Goal: Check status: Check status

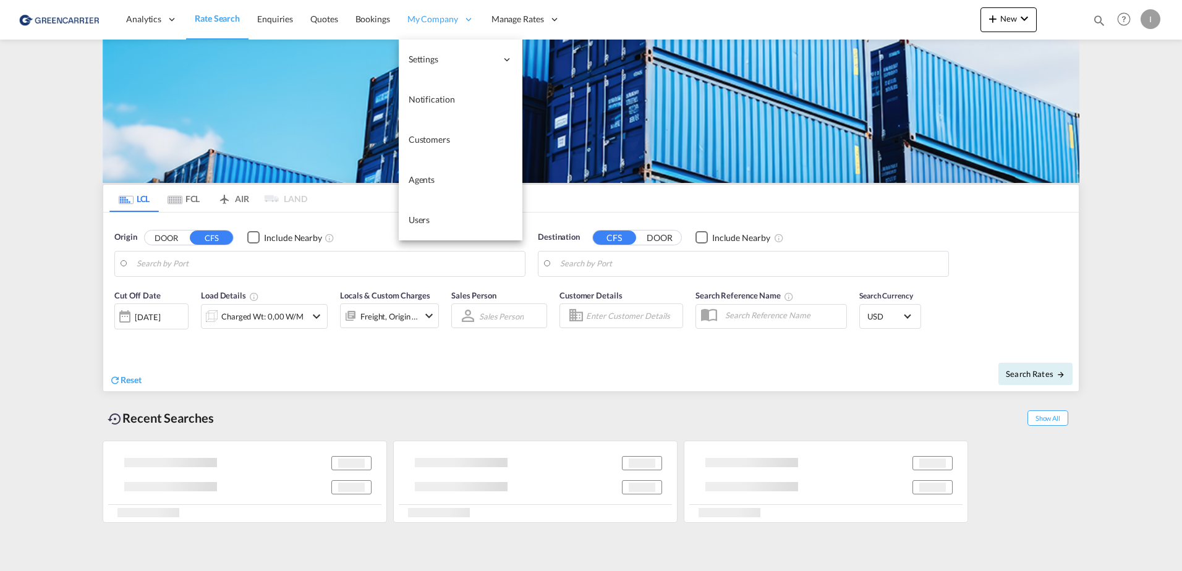
type input "[GEOGRAPHIC_DATA], [GEOGRAPHIC_DATA]"
type input "Callao, PECLL"
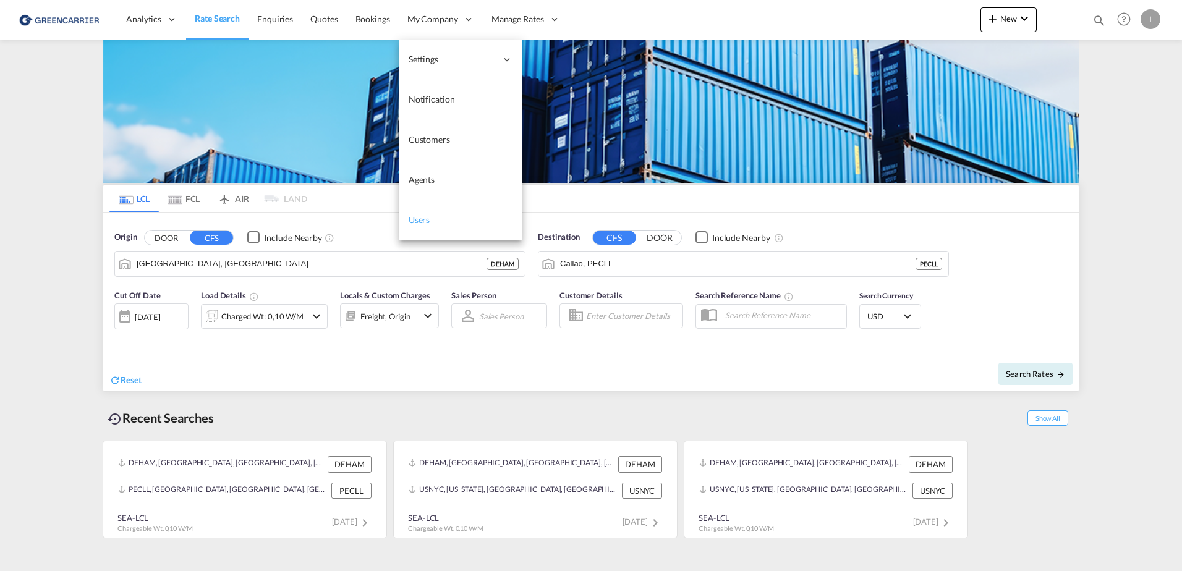
click at [420, 218] on span "Users" at bounding box center [420, 220] width 22 height 11
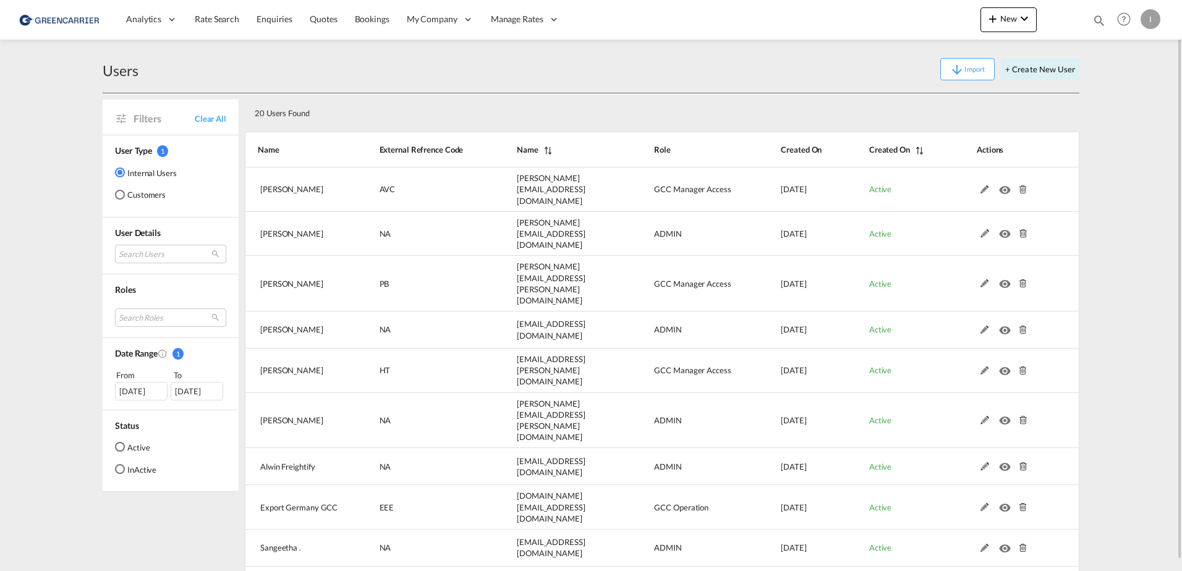
scroll to position [11, 0]
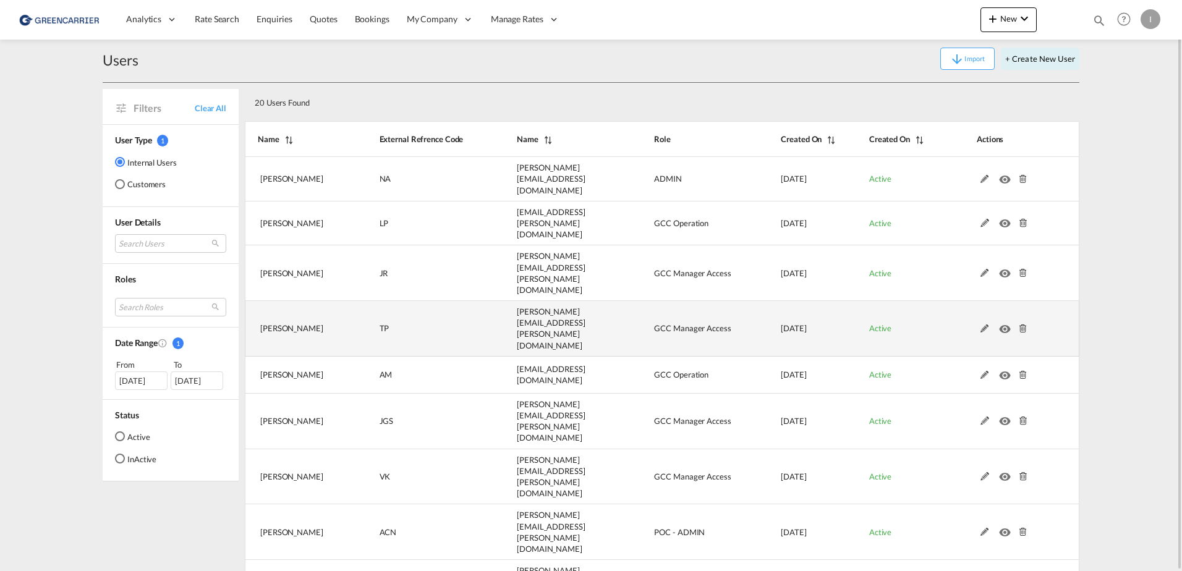
click at [983, 325] on md-icon at bounding box center [985, 329] width 16 height 9
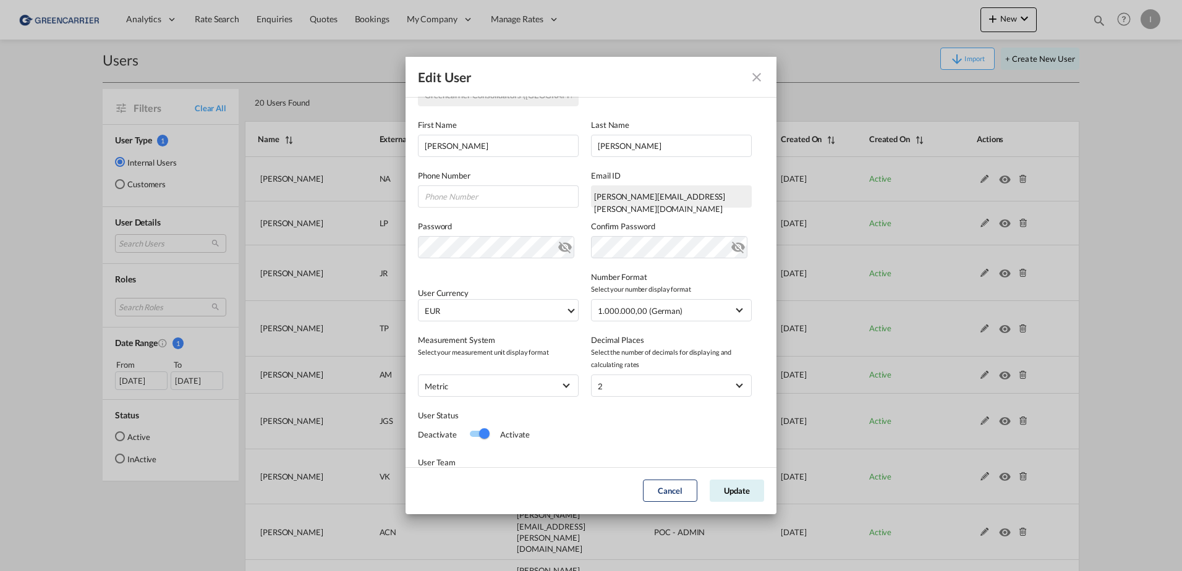
scroll to position [208, 0]
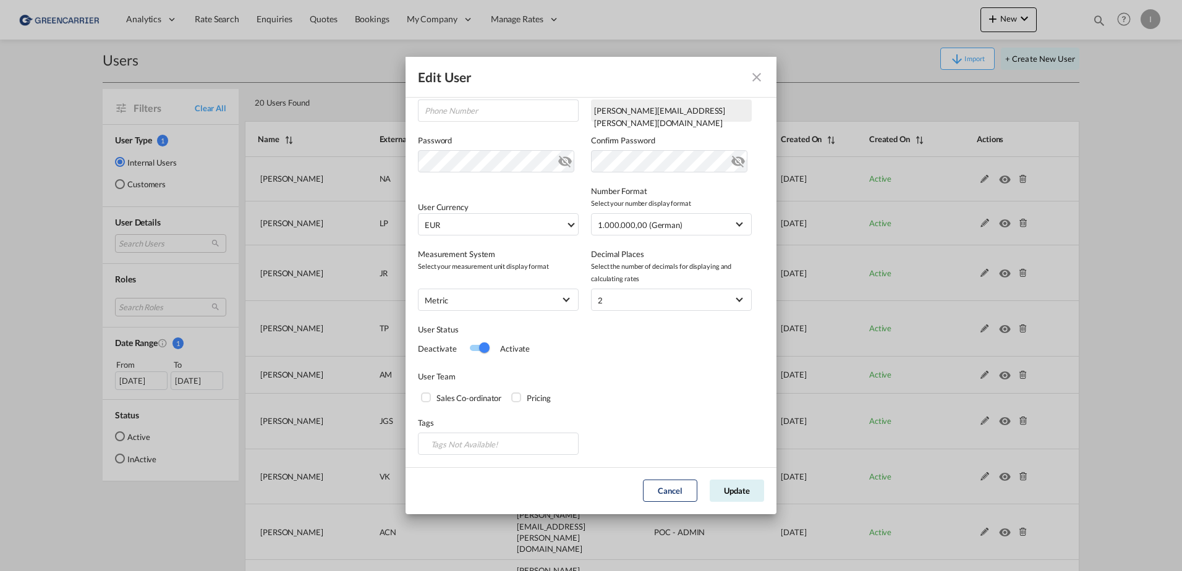
click at [422, 399] on div "Sales Co-ordinator" at bounding box center [427, 399] width 12 height 12
click at [516, 394] on div "Pricing" at bounding box center [517, 399] width 12 height 12
click at [517, 398] on div "Pricing" at bounding box center [517, 399] width 12 height 12
click at [426, 396] on div "Sales Co-ordinator" at bounding box center [427, 399] width 12 height 12
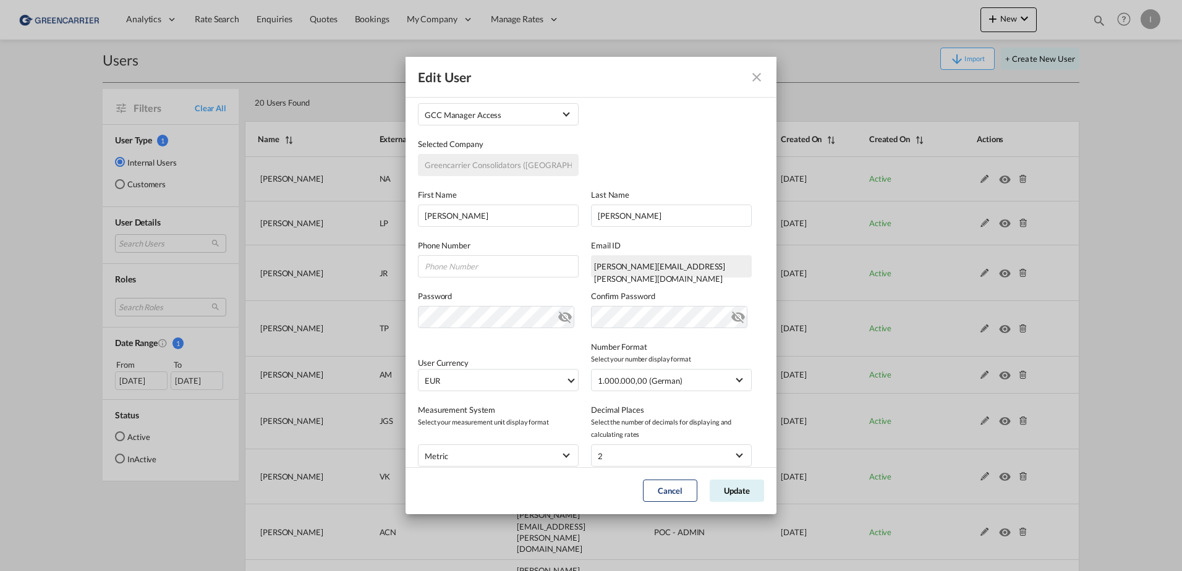
scroll to position [0, 0]
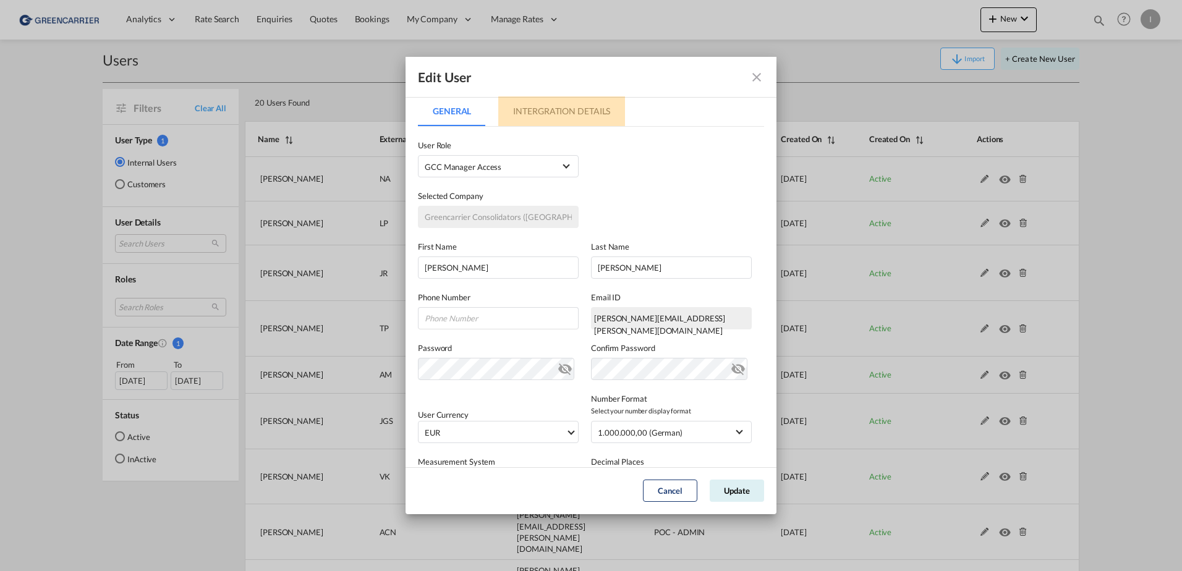
click at [577, 114] on md-tab-item "Intergration Details" at bounding box center [561, 111] width 127 height 30
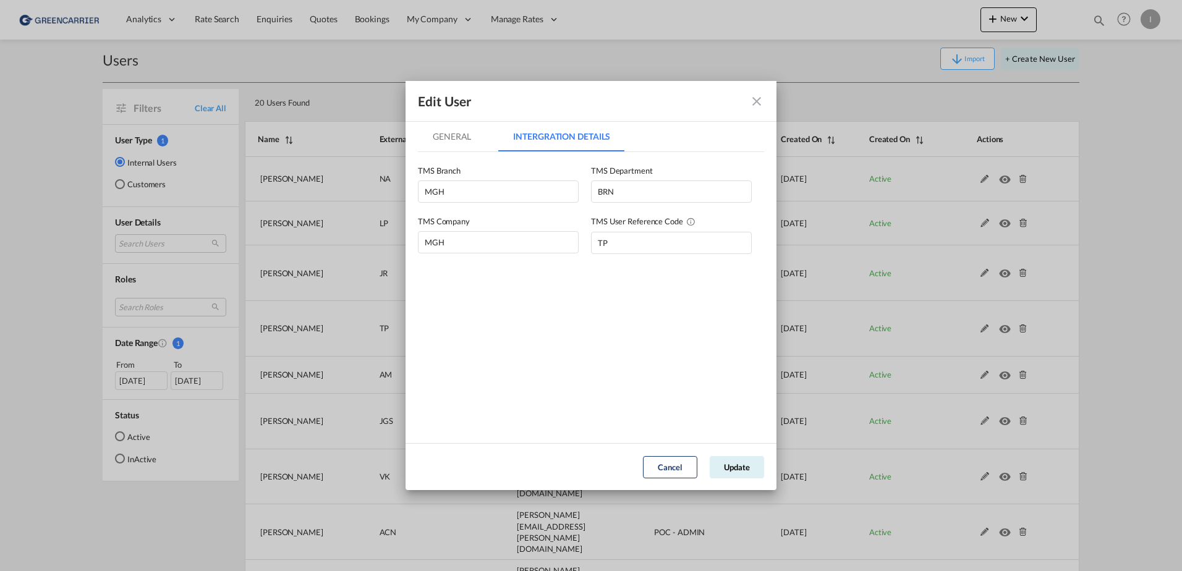
click at [454, 129] on md-tab-item "General" at bounding box center [452, 137] width 68 height 30
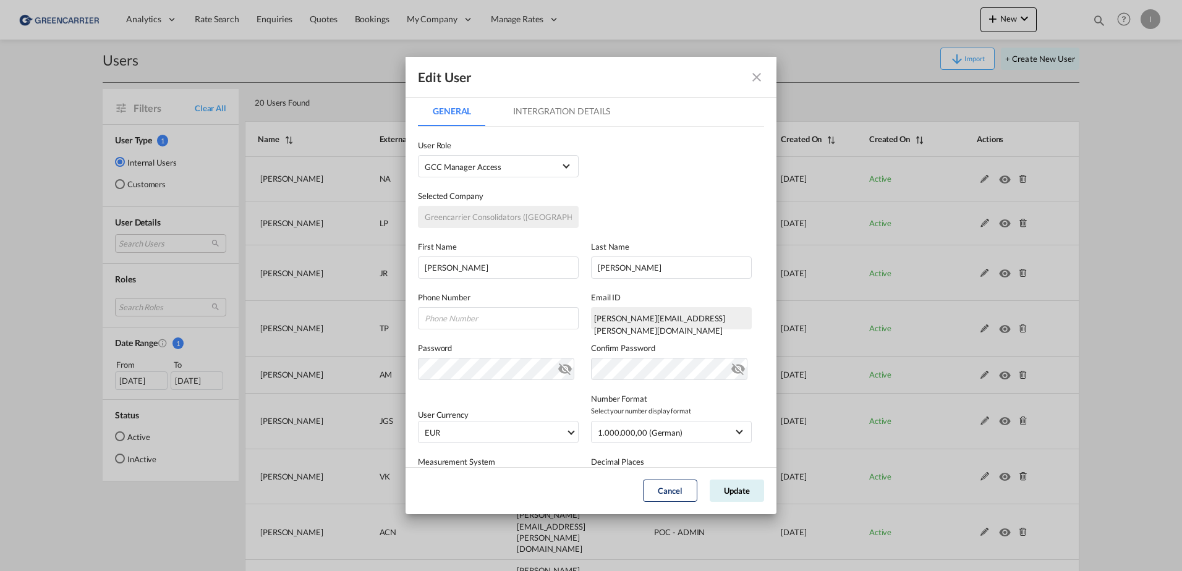
scroll to position [208, 0]
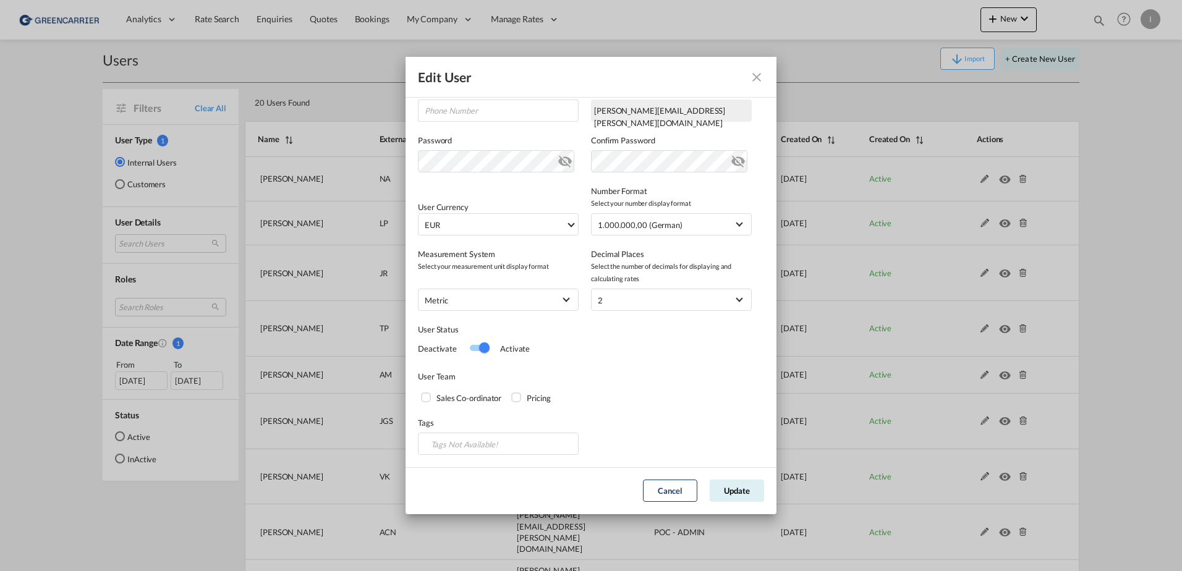
click at [759, 75] on md-icon "icon-close fg-AAA8AD" at bounding box center [756, 77] width 15 height 15
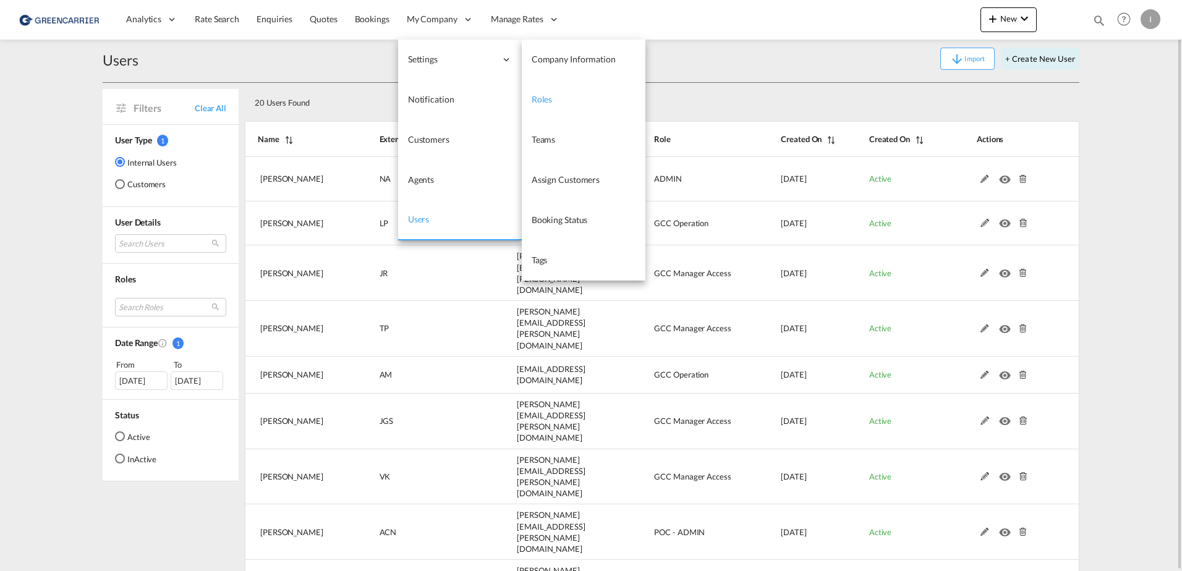
drag, startPoint x: 564, startPoint y: 111, endPoint x: 571, endPoint y: 117, distance: 10.1
click at [564, 111] on link "Roles" at bounding box center [584, 100] width 124 height 40
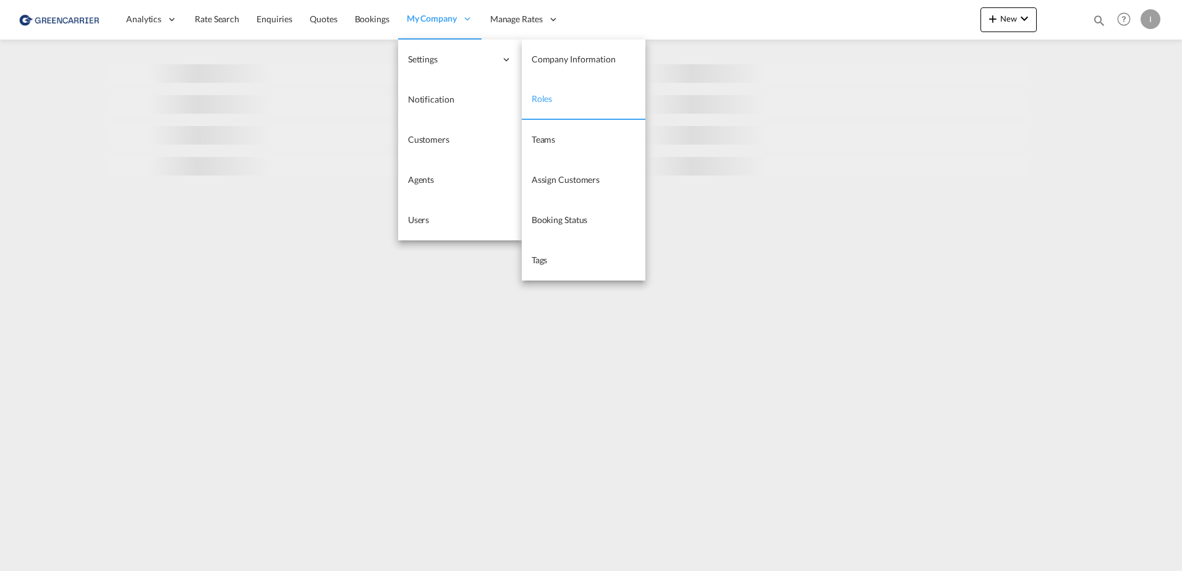
select select "10"
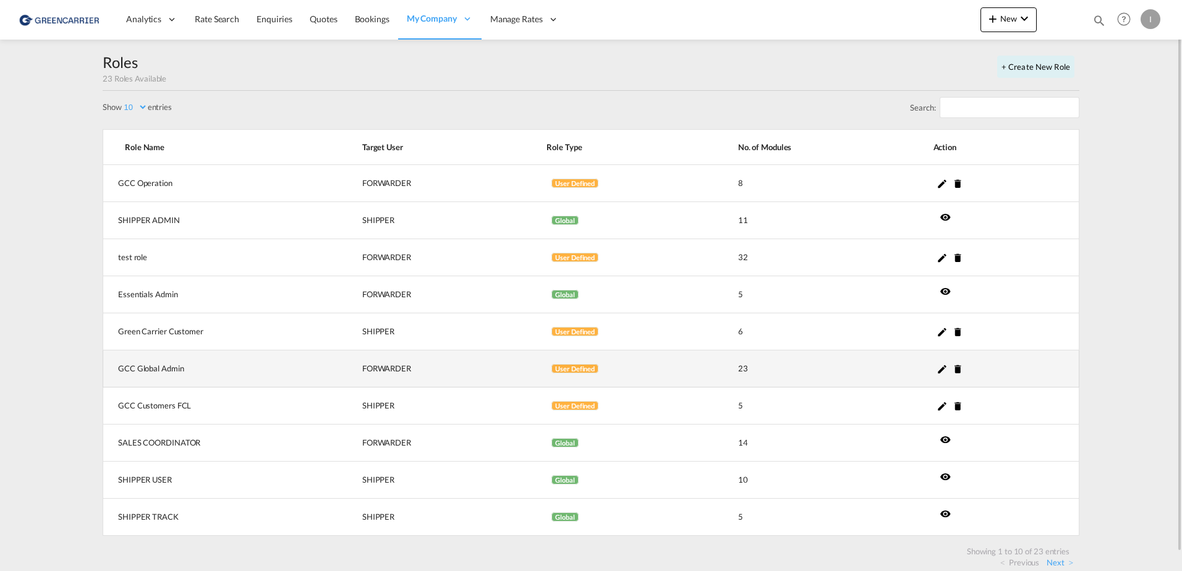
click at [942, 372] on md-icon "icon-pencil" at bounding box center [942, 369] width 11 height 11
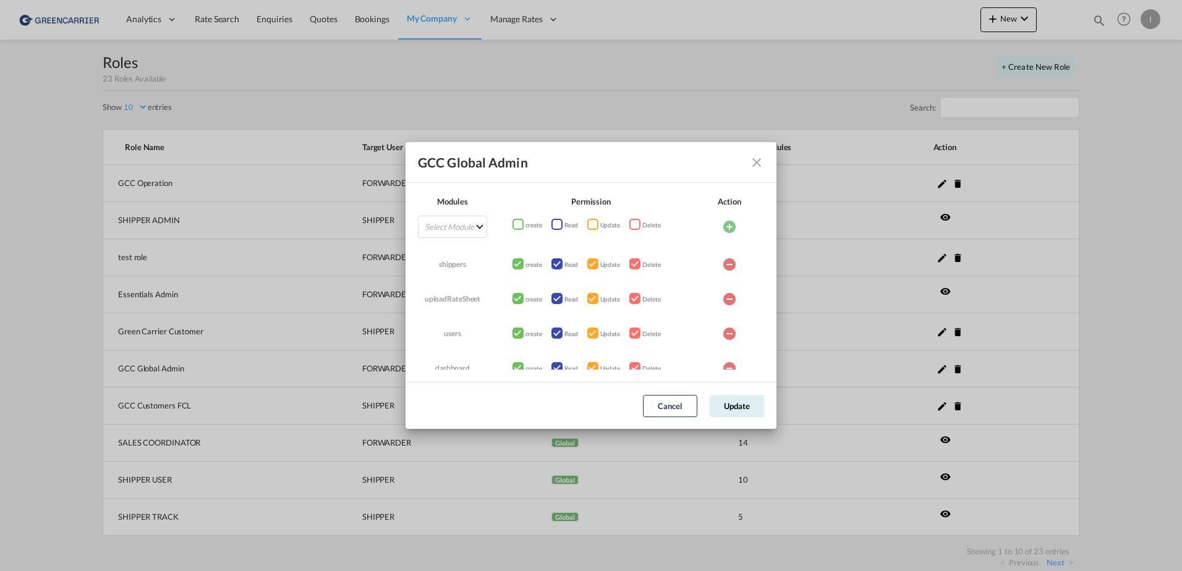
scroll to position [679, 0]
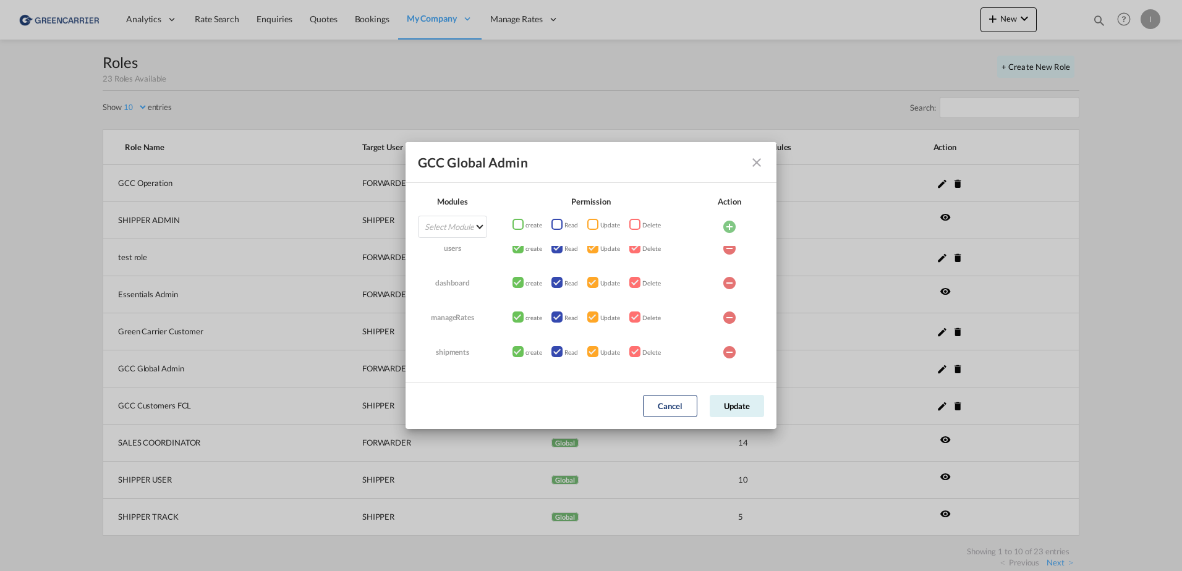
click at [601, 195] on md-dialog-content "Modules Permission Action Select Module Agents AIR Audit Trail Banner Broadcast…" at bounding box center [591, 282] width 371 height 199
click at [589, 203] on div "Permission" at bounding box center [591, 201] width 208 height 12
click at [721, 197] on div "Action" at bounding box center [729, 201] width 69 height 12
click at [753, 162] on md-icon "icon-close fg-AAA8AD" at bounding box center [756, 162] width 15 height 15
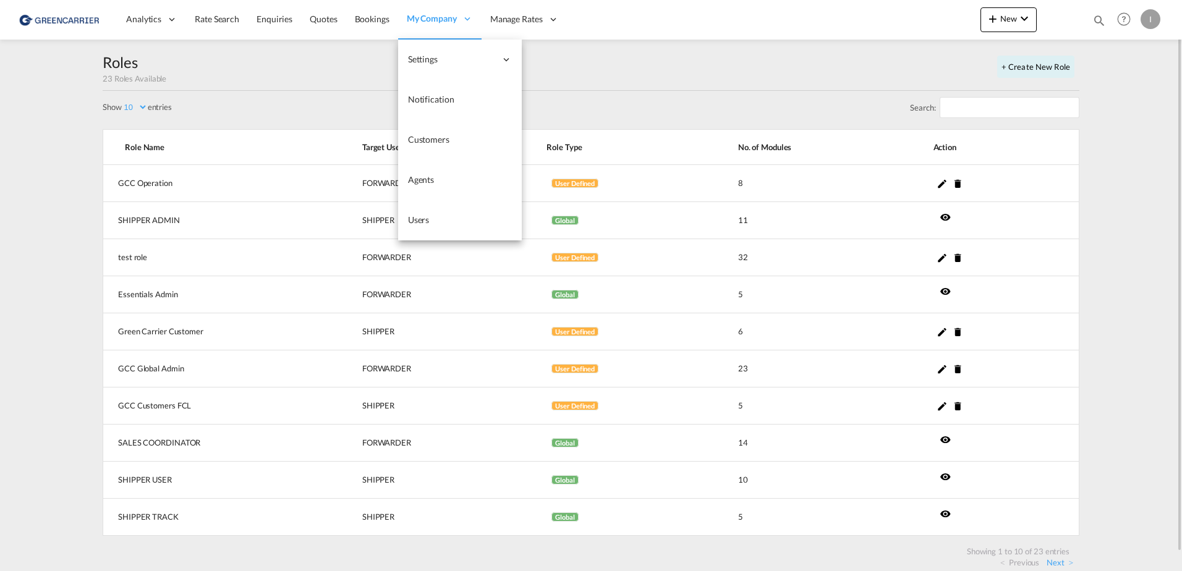
click at [426, 25] on div "My Company" at bounding box center [439, 19] width 83 height 40
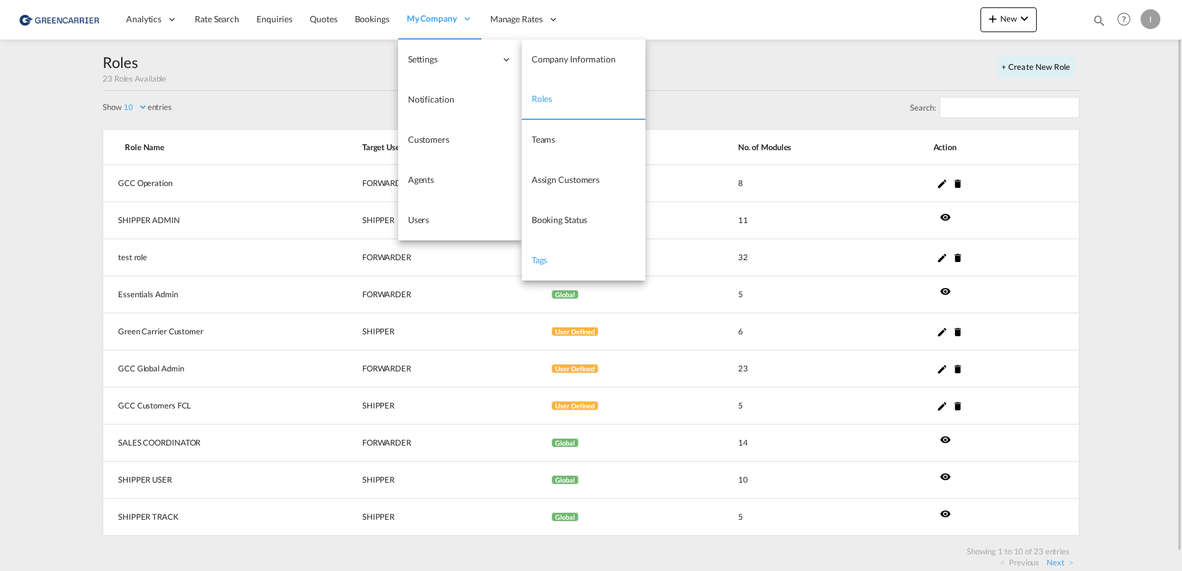
click at [561, 269] on link "Tags" at bounding box center [584, 260] width 124 height 40
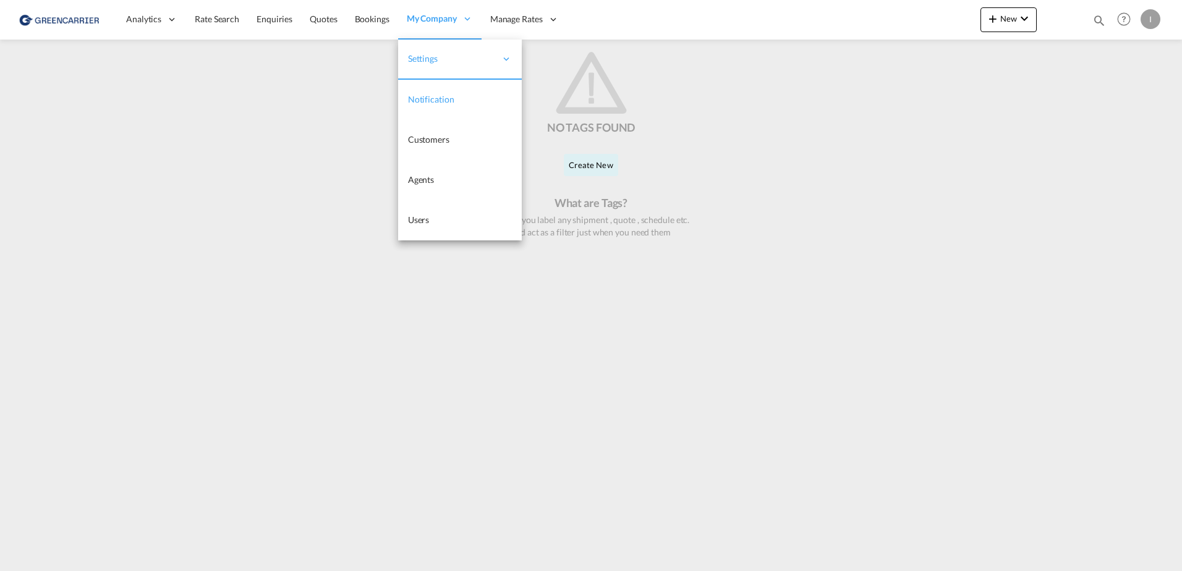
click at [432, 100] on span "Notification" at bounding box center [431, 99] width 46 height 11
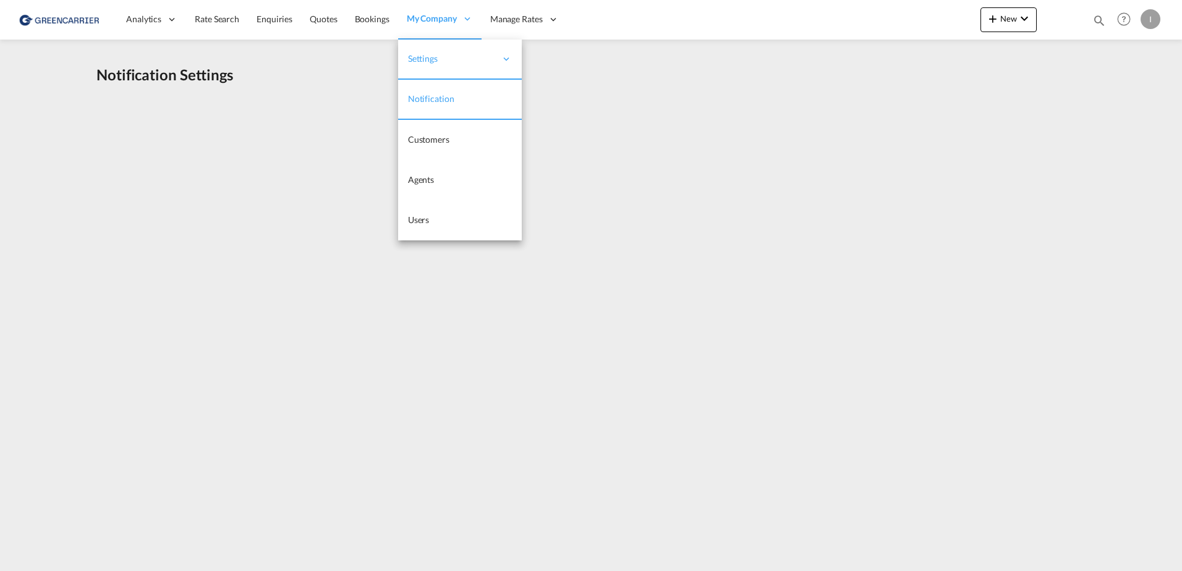
click at [432, 101] on span "Notification" at bounding box center [431, 98] width 46 height 11
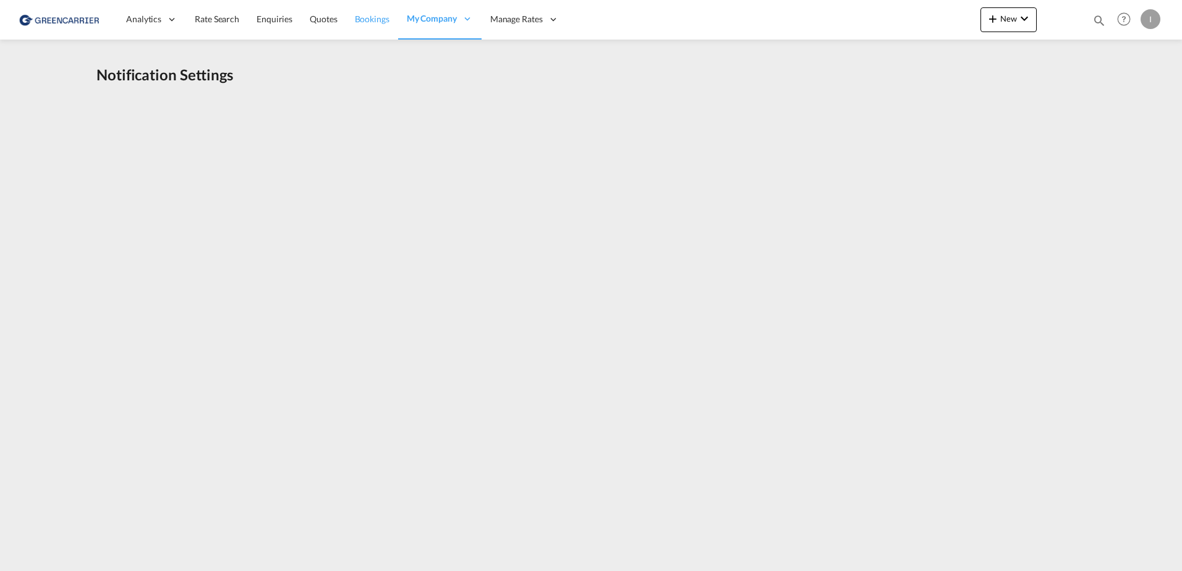
click at [378, 24] on span "Bookings" at bounding box center [372, 19] width 35 height 11
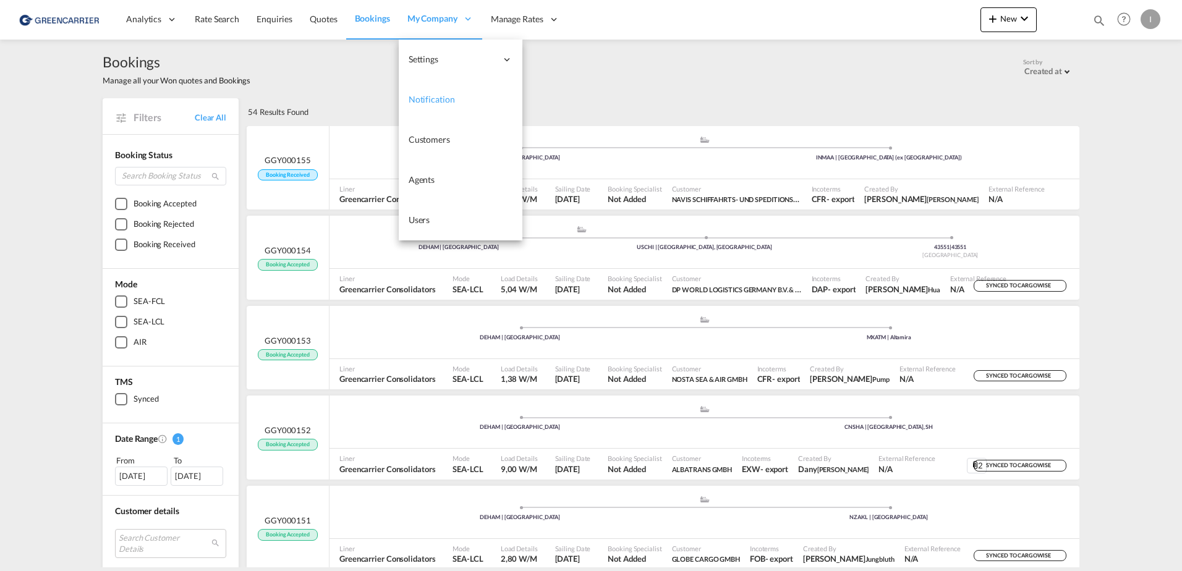
click at [442, 95] on span "Notification" at bounding box center [432, 99] width 46 height 11
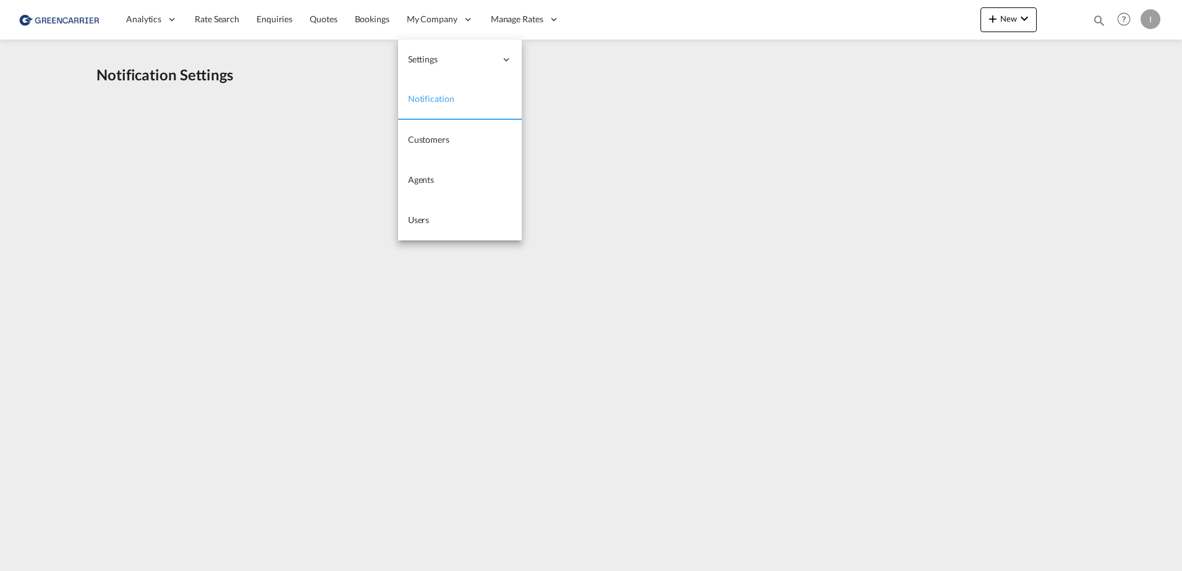
click at [441, 103] on span "Notification" at bounding box center [431, 98] width 46 height 11
click at [438, 94] on span "Notification" at bounding box center [431, 98] width 46 height 11
click at [435, 105] on link "Notification" at bounding box center [460, 100] width 124 height 40
click at [445, 104] on span "Notification" at bounding box center [431, 99] width 46 height 12
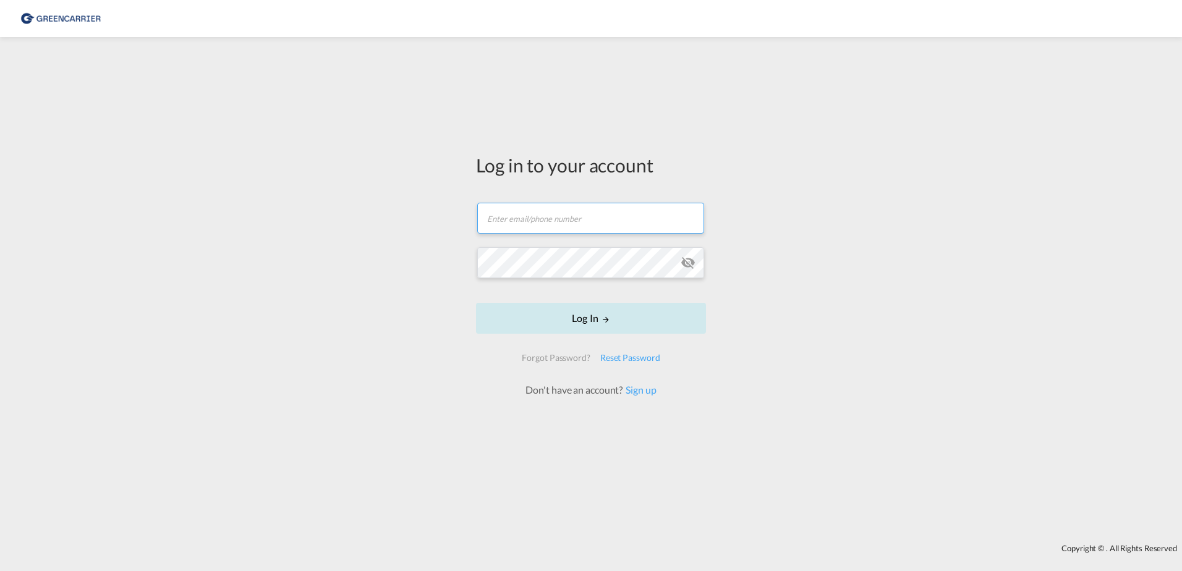
type input "[PERSON_NAME][EMAIL_ADDRESS][PERSON_NAME][DOMAIN_NAME]"
click at [533, 318] on button "Log In" at bounding box center [591, 318] width 230 height 31
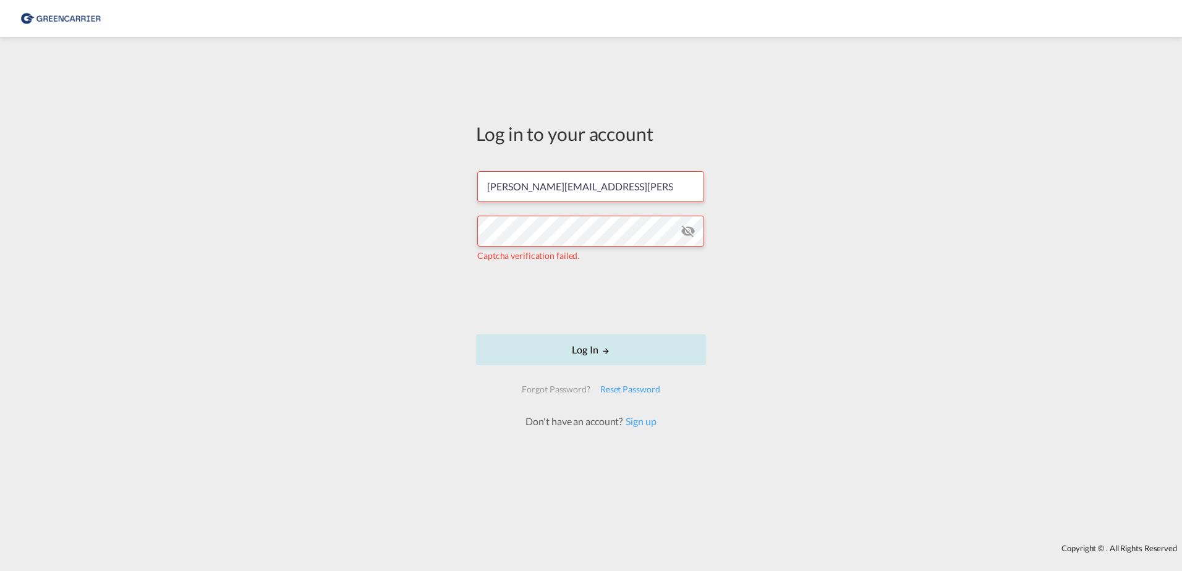
click at [564, 346] on button "Log In" at bounding box center [591, 349] width 230 height 31
click at [82, 248] on div "Log in to your account isabel.huebner@greencarrier.com The user credentials wer…" at bounding box center [591, 290] width 1182 height 495
click at [367, 232] on div "Log in to your account isabel.huebner@greencarrier.com The user credentials wer…" at bounding box center [591, 290] width 1182 height 495
click at [687, 231] on md-icon "icon-eye-off" at bounding box center [688, 231] width 15 height 15
click at [351, 234] on div "Log in to your account isabel.huebner@greencarrier.com The user credentials wer…" at bounding box center [591, 290] width 1182 height 495
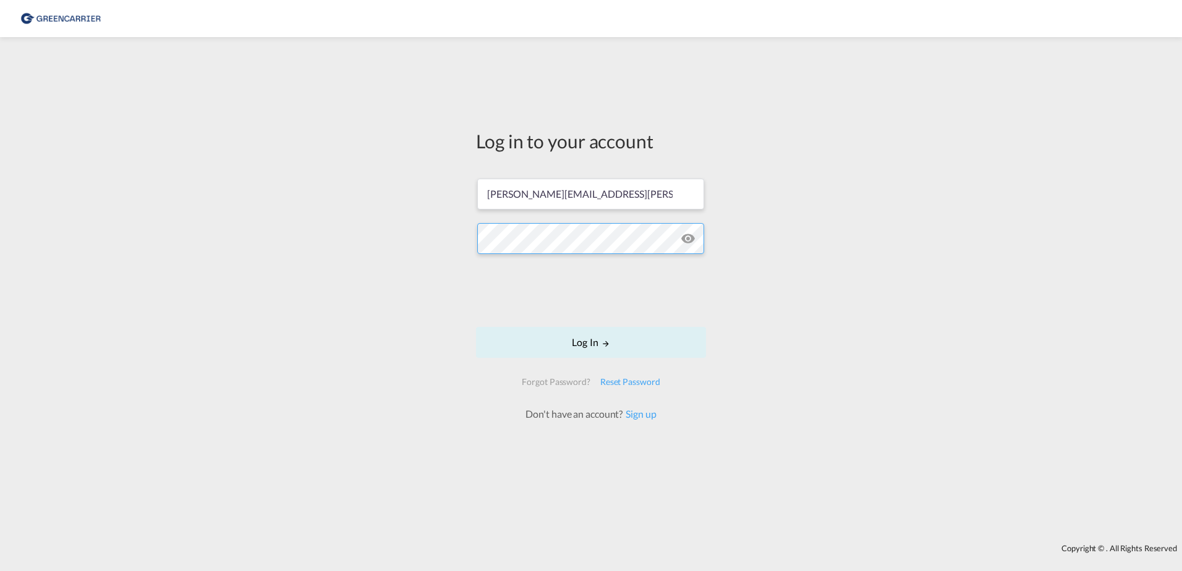
click at [476, 327] on button "Log In" at bounding box center [591, 342] width 230 height 31
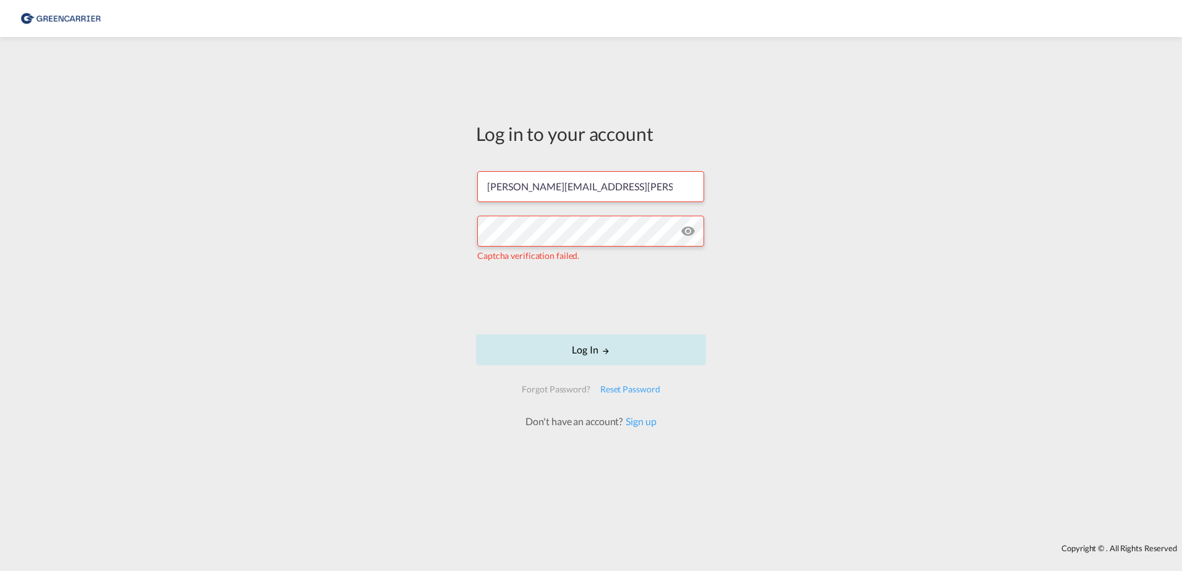
click at [545, 347] on button "Log In" at bounding box center [591, 349] width 230 height 31
click at [644, 186] on input "isabel.huebner@greencarrier.com" at bounding box center [590, 186] width 227 height 31
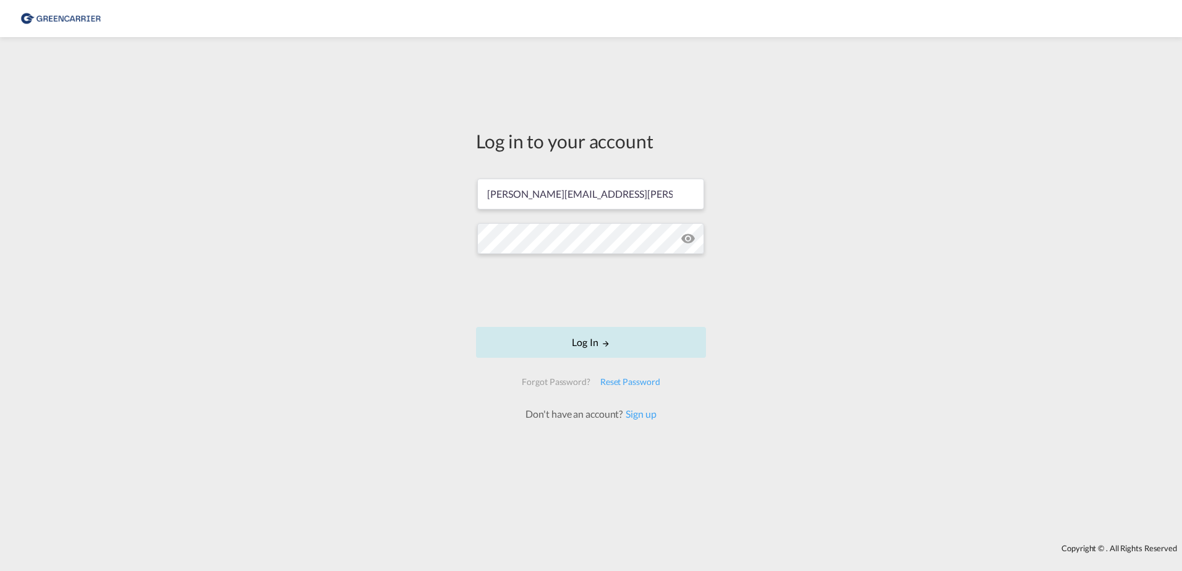
click at [600, 346] on button "Log In" at bounding box center [591, 342] width 230 height 31
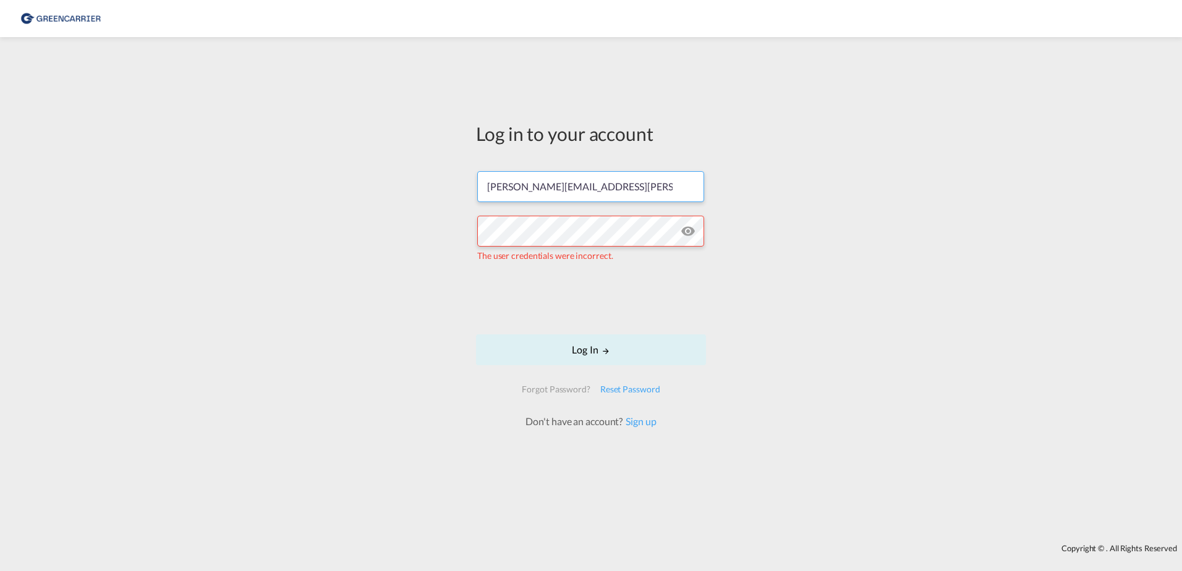
click at [630, 194] on input "isabel.huebner@greencarrier.com" at bounding box center [590, 186] width 227 height 31
click at [397, 174] on div "Log in to your account isabel.huebner@greencarrier.com The user credentials wer…" at bounding box center [591, 290] width 1182 height 495
drag, startPoint x: 252, startPoint y: 228, endPoint x: 258, endPoint y: 231, distance: 6.9
click at [252, 228] on div "Log in to your account isabel.huebner@greencarrier.com The user credentials wer…" at bounding box center [591, 290] width 1182 height 495
click at [293, 211] on div "Log in to your account isabel.huebner@greencarrier.com The user credentials wer…" at bounding box center [591, 290] width 1182 height 495
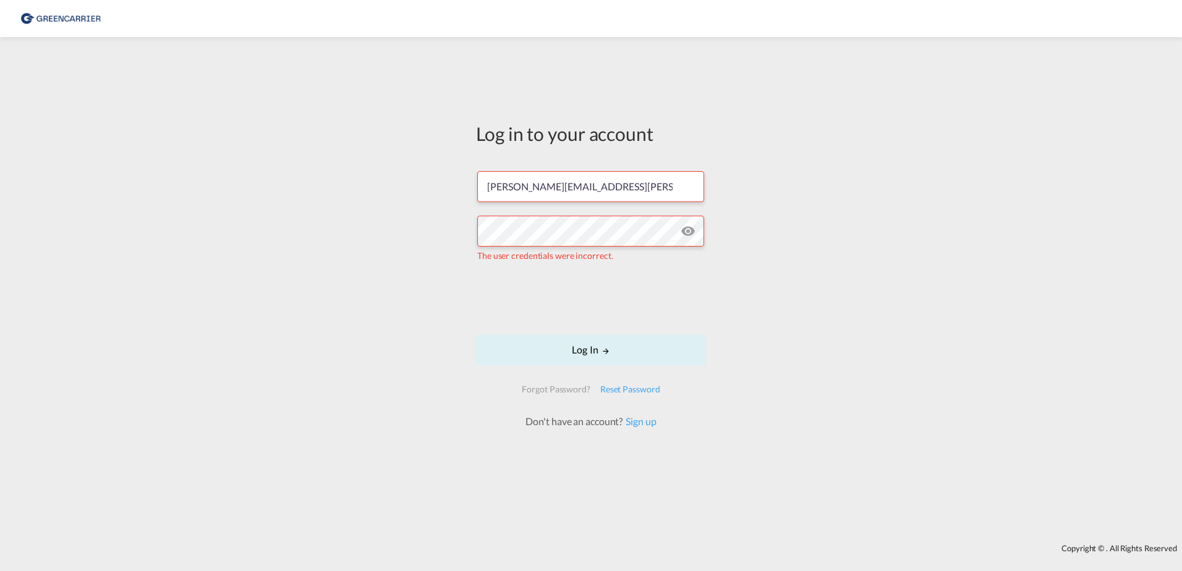
click at [289, 210] on div "Log in to your account isabel.huebner@greencarrier.com The user credentials wer…" at bounding box center [591, 290] width 1182 height 495
click at [243, 210] on div "Log in to your account isabel.huebner@greencarrier.com The user credentials wer…" at bounding box center [591, 290] width 1182 height 495
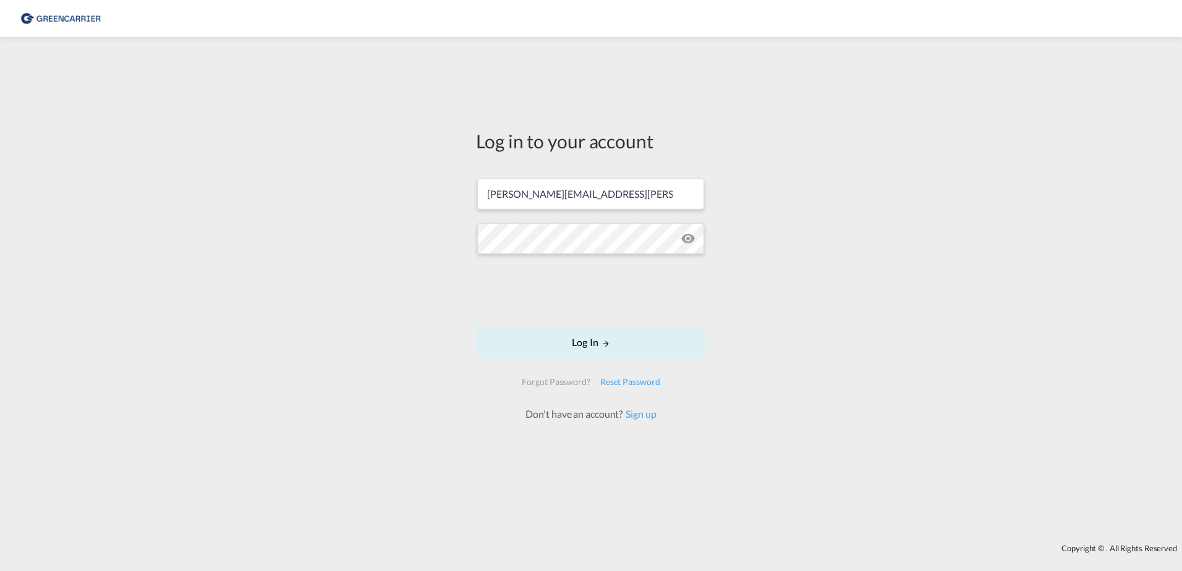
click at [262, 215] on div "Log in to your account isabel.huebner@greencarrier.com Log In Forgot Password? …" at bounding box center [591, 290] width 1182 height 495
click at [634, 379] on div "Reset Password" at bounding box center [630, 382] width 70 height 22
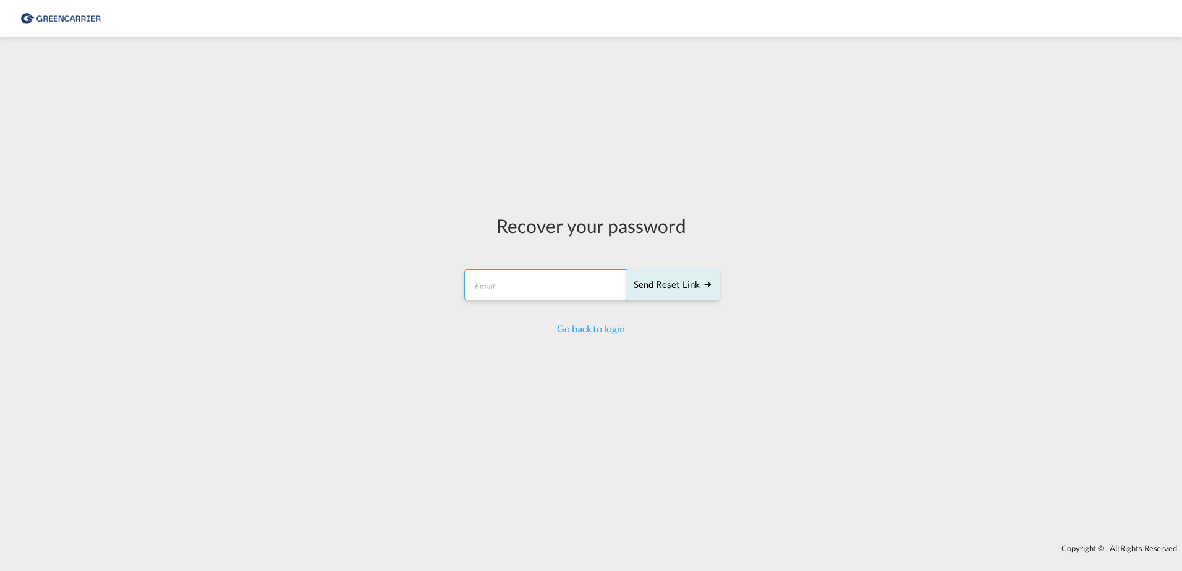
click at [584, 289] on input "email" at bounding box center [546, 285] width 164 height 31
type input "isabel.huebner@greencarrier.com"
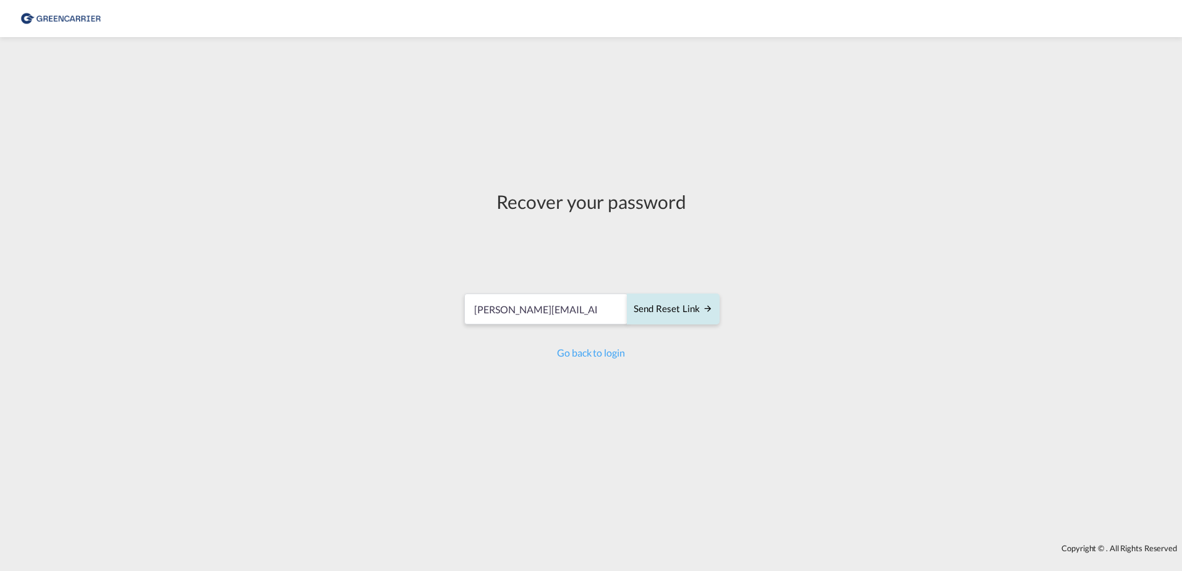
click at [686, 314] on div "Send reset link" at bounding box center [673, 309] width 79 height 14
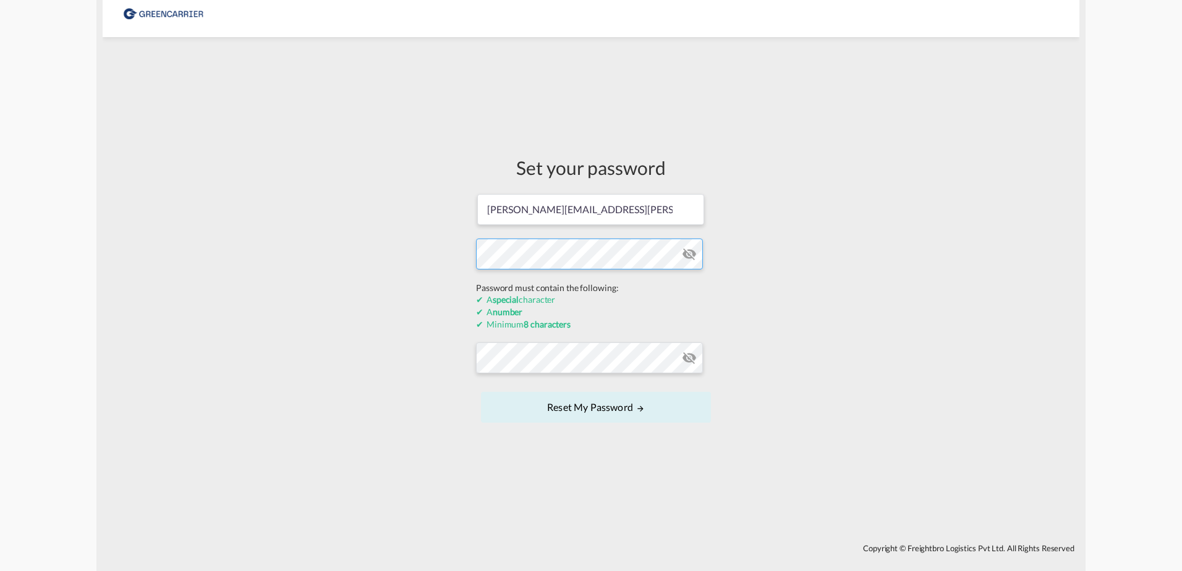
click at [599, 290] on form "isabel.huebner@greencarrier.com Password must contain the following: A special …" at bounding box center [591, 310] width 230 height 234
click at [689, 255] on form "isabel.huebner@greencarrier.com Password must contain the following: A special …" at bounding box center [591, 310] width 230 height 234
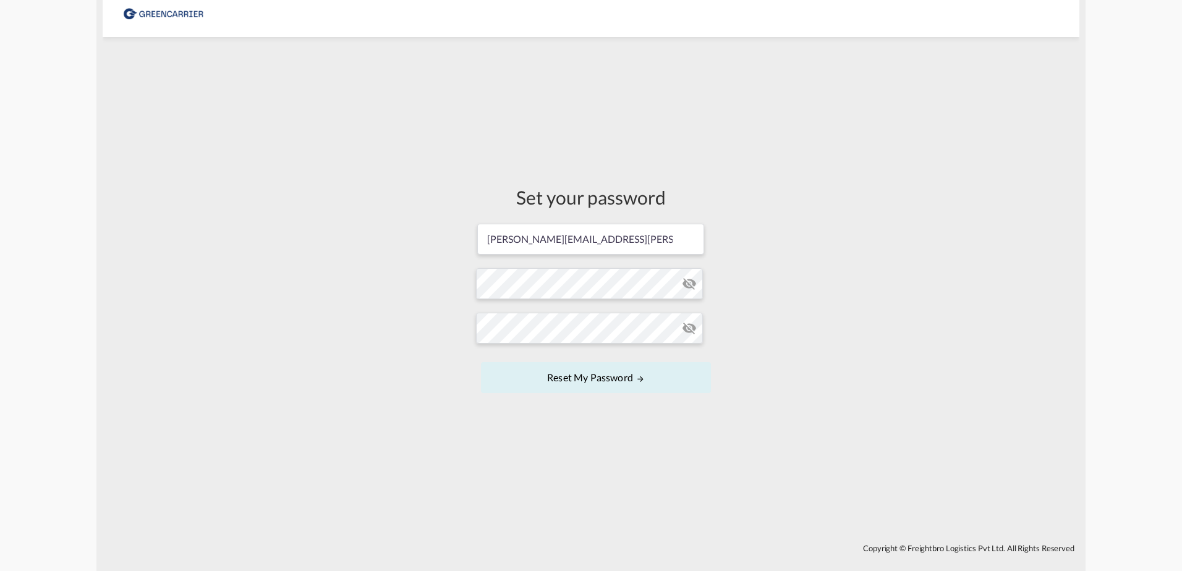
click at [691, 282] on md-icon "icon-eye-off" at bounding box center [689, 283] width 15 height 15
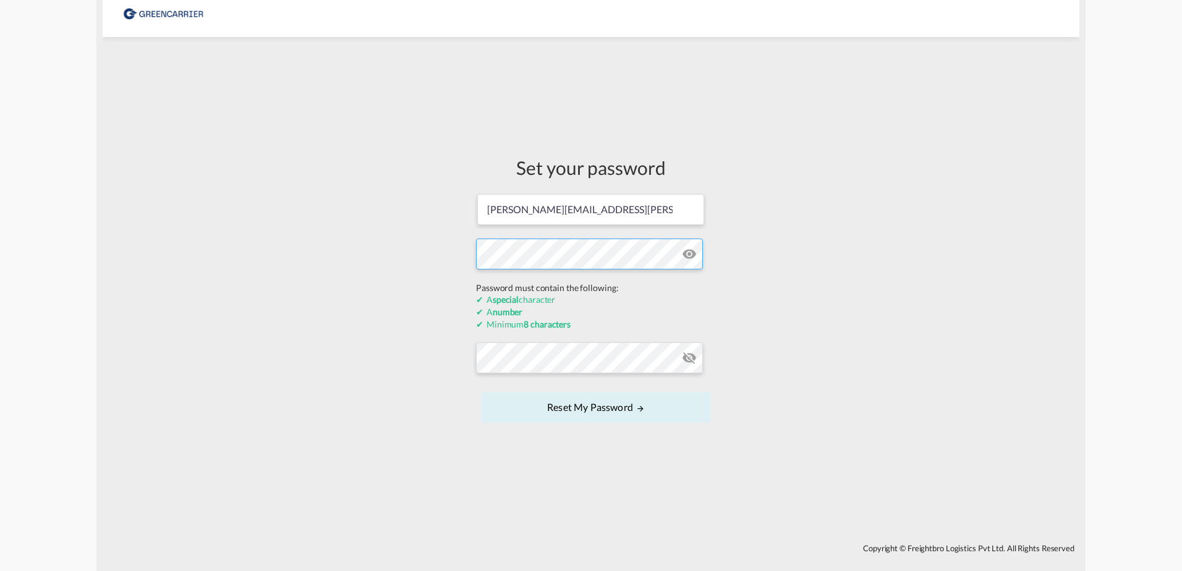
click at [395, 279] on div "Set your password isabel.huebner@greencarrier.com Password must contain the fol…" at bounding box center [591, 290] width 977 height 495
click at [483, 352] on form "isabel.huebner@greencarrier.com Password must contain the following: A special …" at bounding box center [591, 310] width 230 height 234
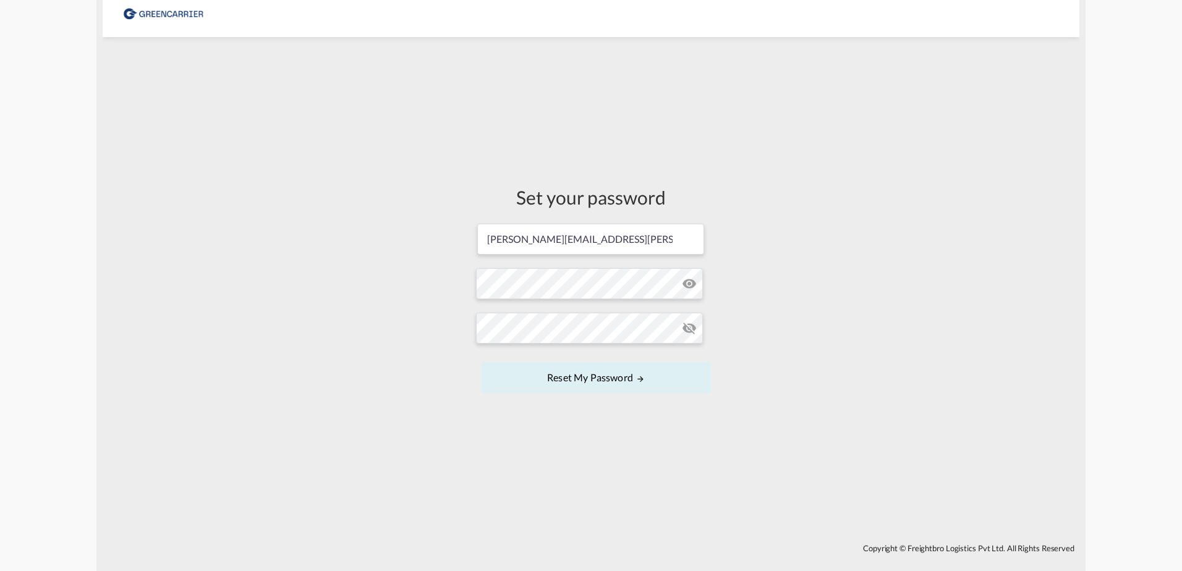
click at [388, 306] on div "Set your password isabel.huebner@greencarrier.com Password must contain the fol…" at bounding box center [591, 290] width 977 height 495
click at [683, 328] on md-icon "icon-eye-off" at bounding box center [689, 328] width 15 height 15
click at [642, 378] on md-icon "UPDATE MY PASSWORD" at bounding box center [640, 379] width 9 height 9
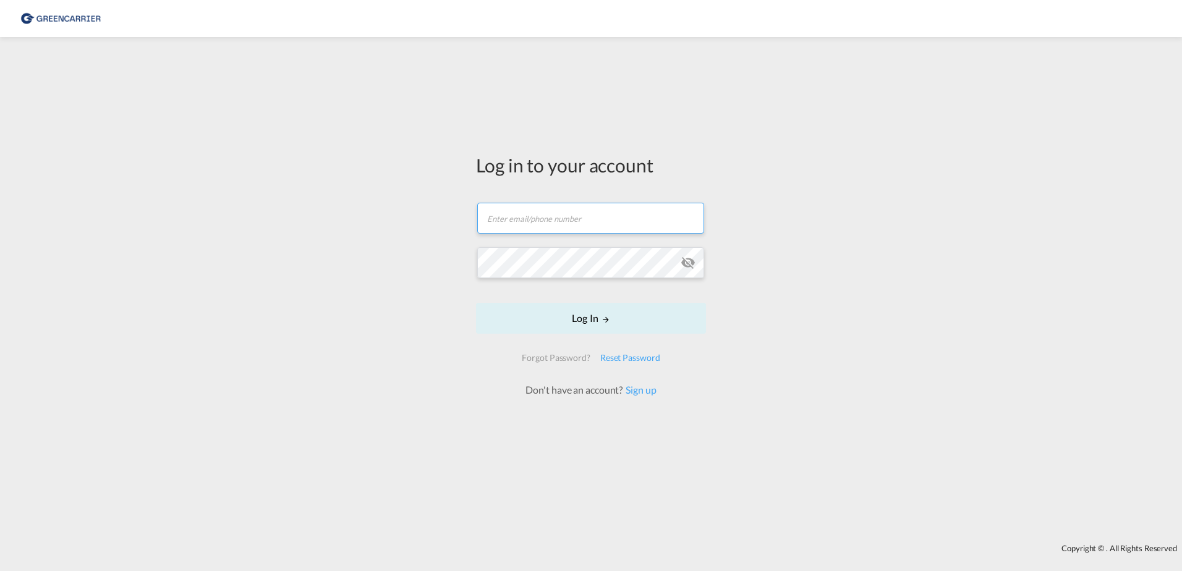
type input "isabel.huebner@greencarrier.com"
click at [685, 262] on md-icon "icon-eye-off" at bounding box center [688, 262] width 15 height 15
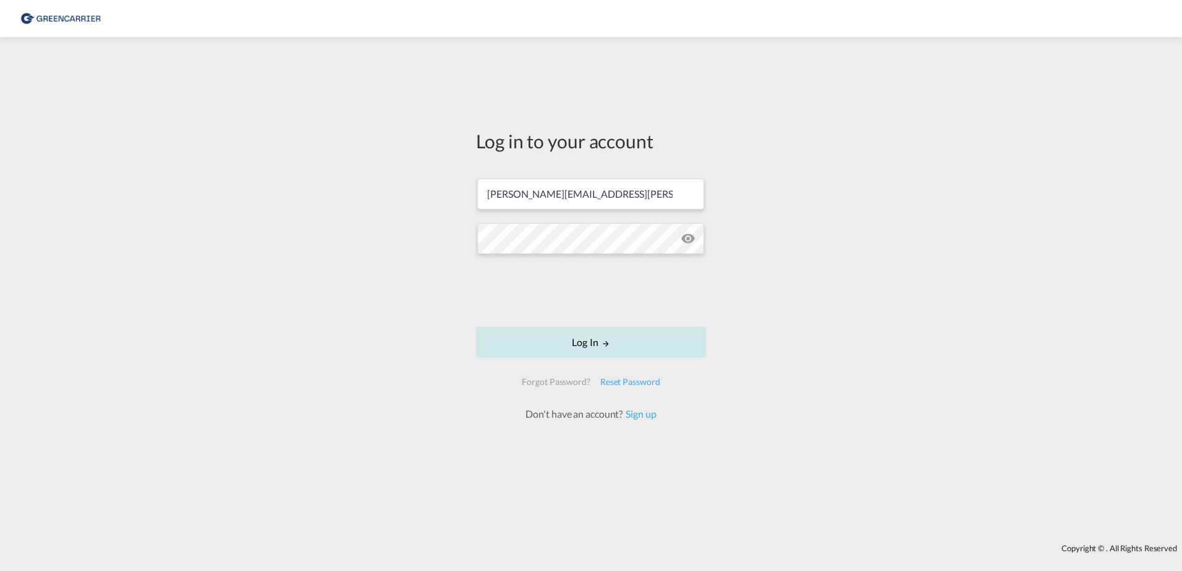
click at [624, 342] on button "Log In" at bounding box center [591, 342] width 230 height 31
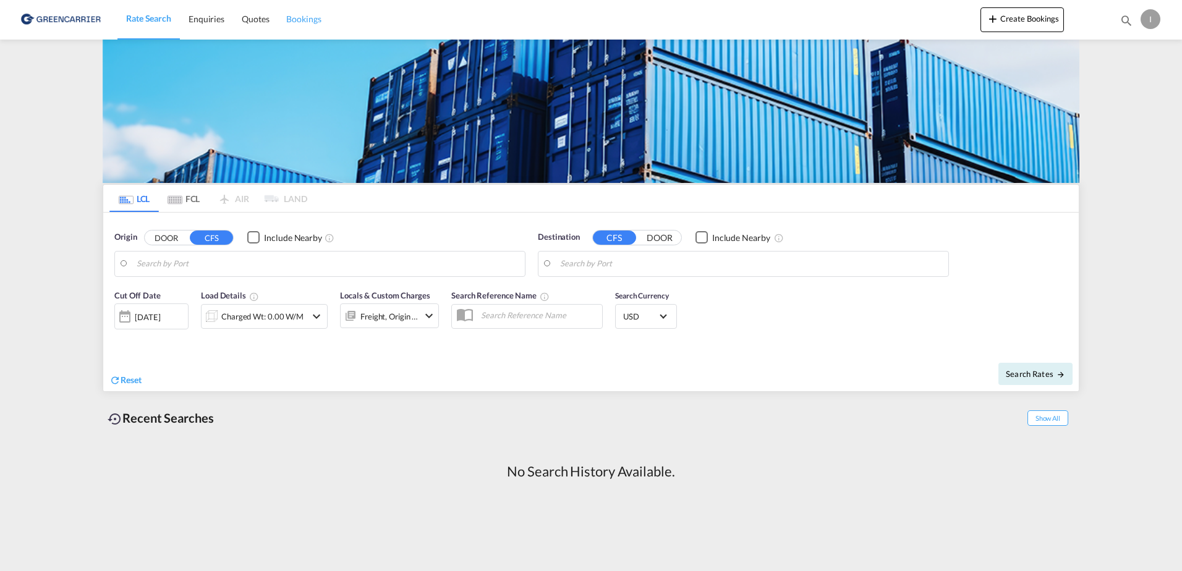
click at [321, 19] on link "Bookings" at bounding box center [304, 19] width 52 height 40
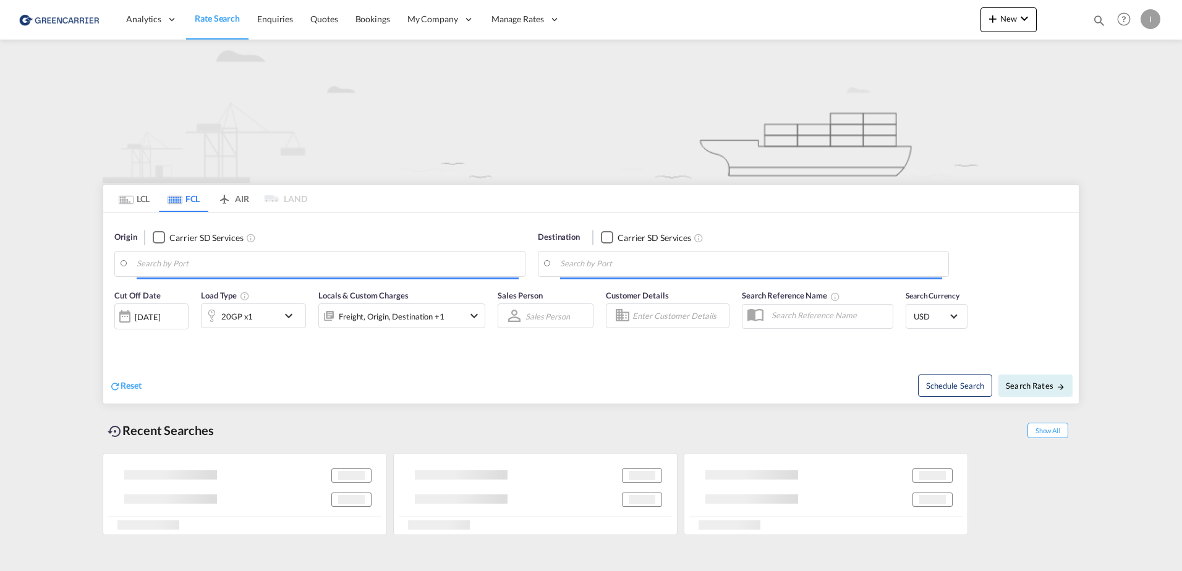
type input "[GEOGRAPHIC_DATA], [GEOGRAPHIC_DATA]"
type input "Altamira, MXATM"
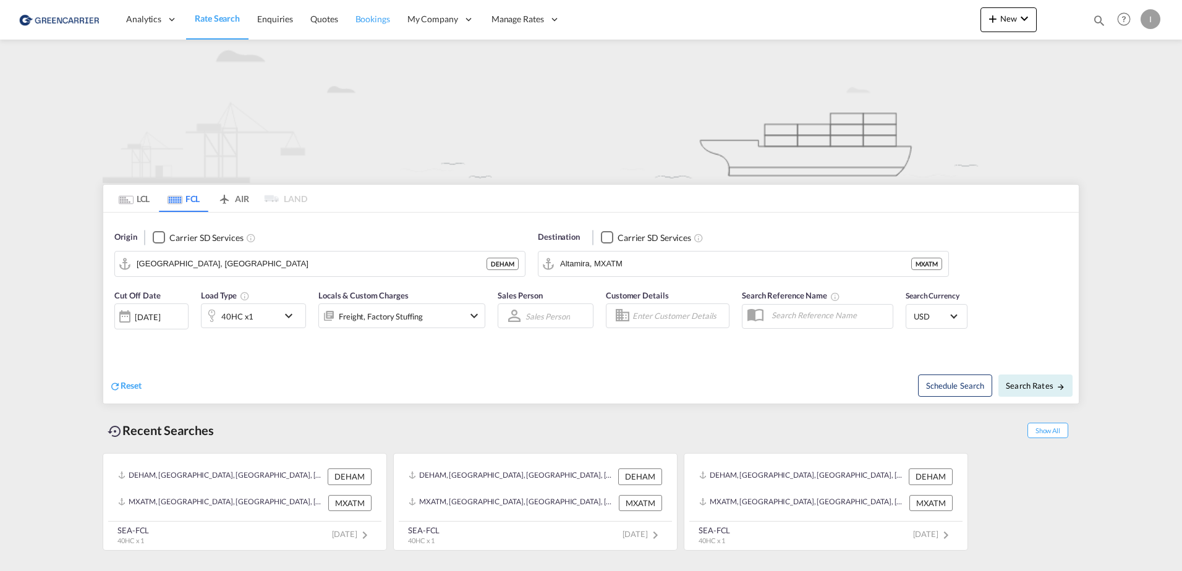
click at [381, 21] on span "Bookings" at bounding box center [372, 19] width 35 height 11
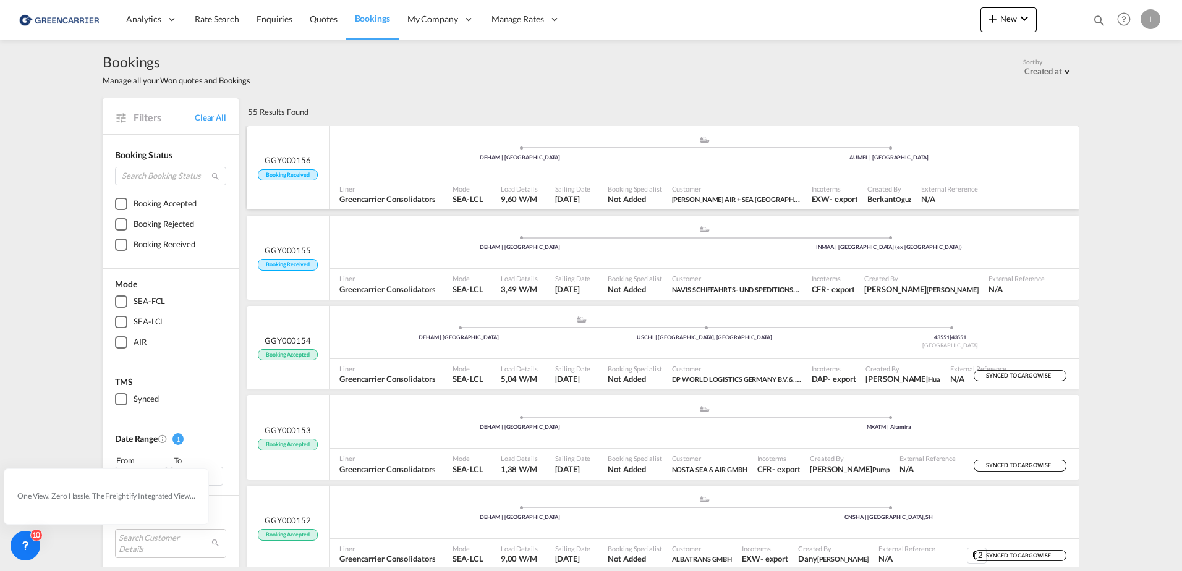
click at [378, 154] on div "DEHAM | [GEOGRAPHIC_DATA]" at bounding box center [520, 158] width 369 height 8
click at [398, 62] on div "Bookings Manage all your Won quotes and Bookings Sort by Created at Created at …" at bounding box center [591, 69] width 977 height 34
click at [577, 96] on div "Bookings Manage all your Won quotes and Bookings Sort by Created at Created at …" at bounding box center [591, 69] width 977 height 59
click at [649, 87] on div "Bookings Manage all your Won quotes and Bookings Sort by Created at Created at …" at bounding box center [591, 69] width 977 height 59
click at [1132, 168] on div "Bookings Manage all your Won quotes and Bookings Sort by Created at Created at …" at bounding box center [591, 304] width 1182 height 528
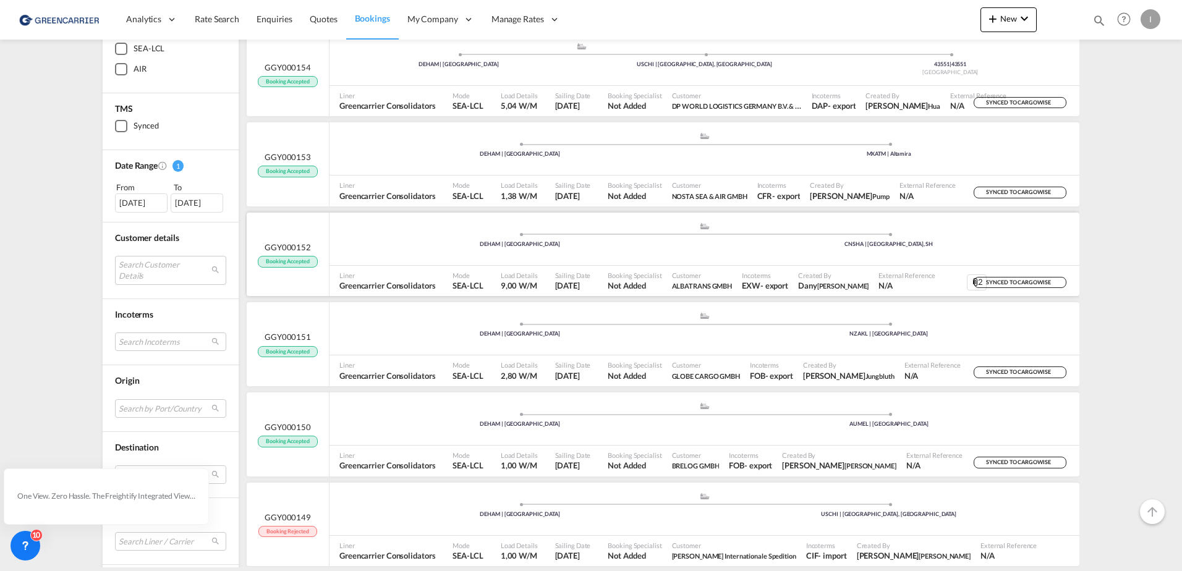
scroll to position [371, 0]
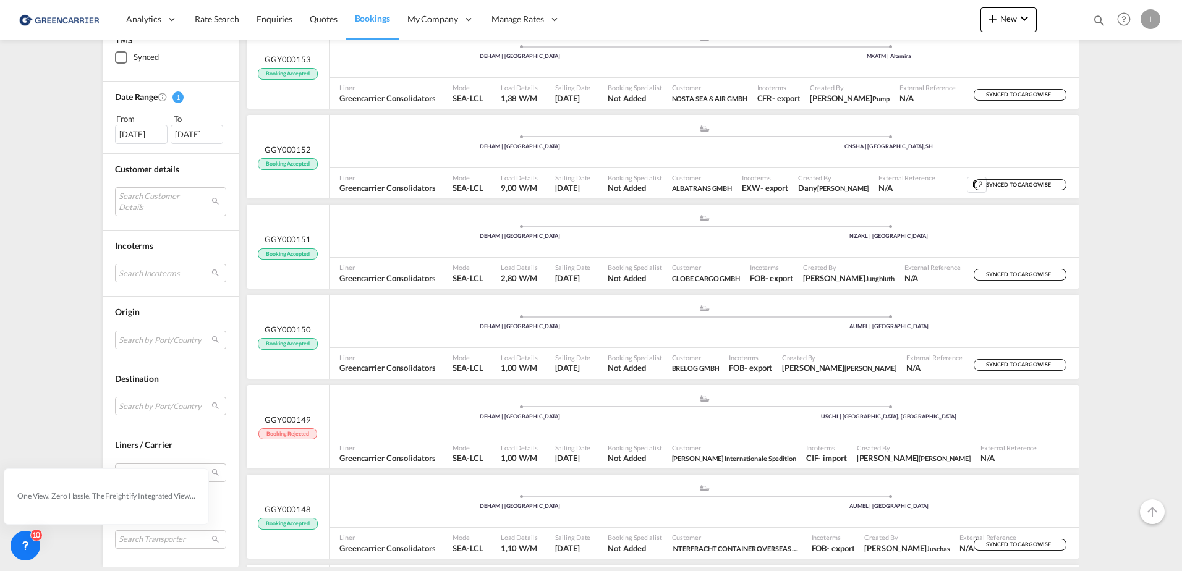
click at [130, 137] on div "[DATE]" at bounding box center [141, 135] width 53 height 19
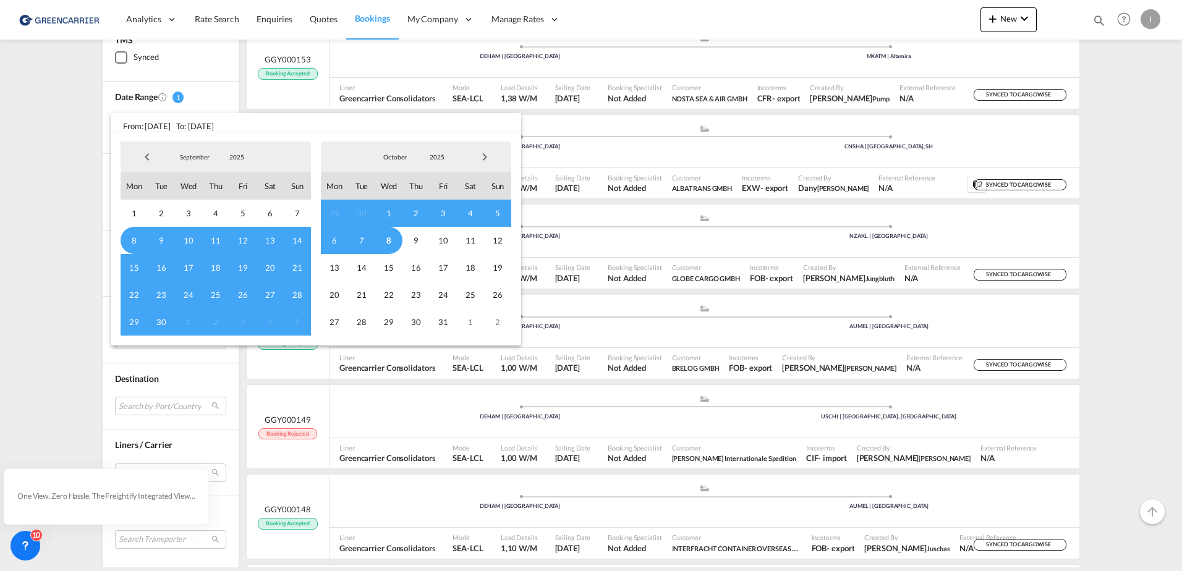
click at [337, 239] on span "6" at bounding box center [334, 240] width 27 height 27
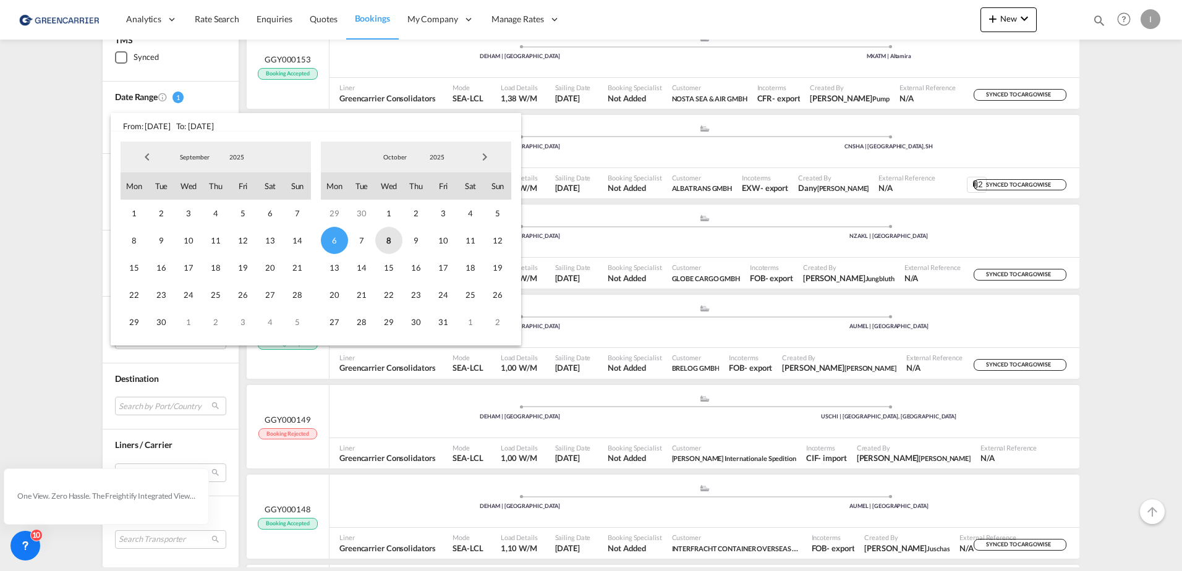
click at [390, 245] on span "8" at bounding box center [388, 240] width 27 height 27
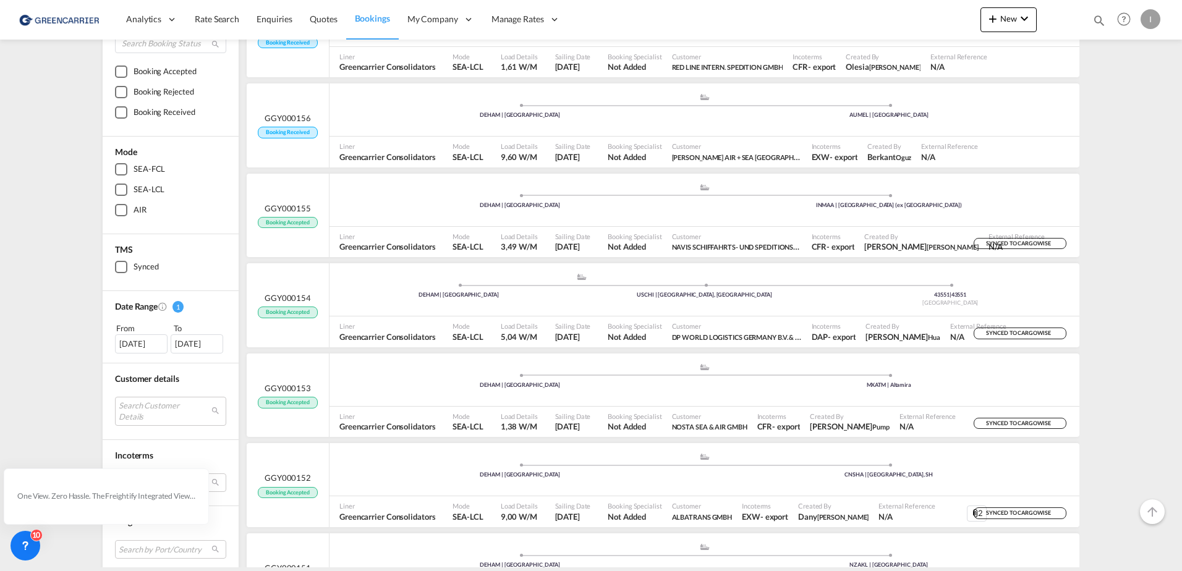
scroll to position [247, 0]
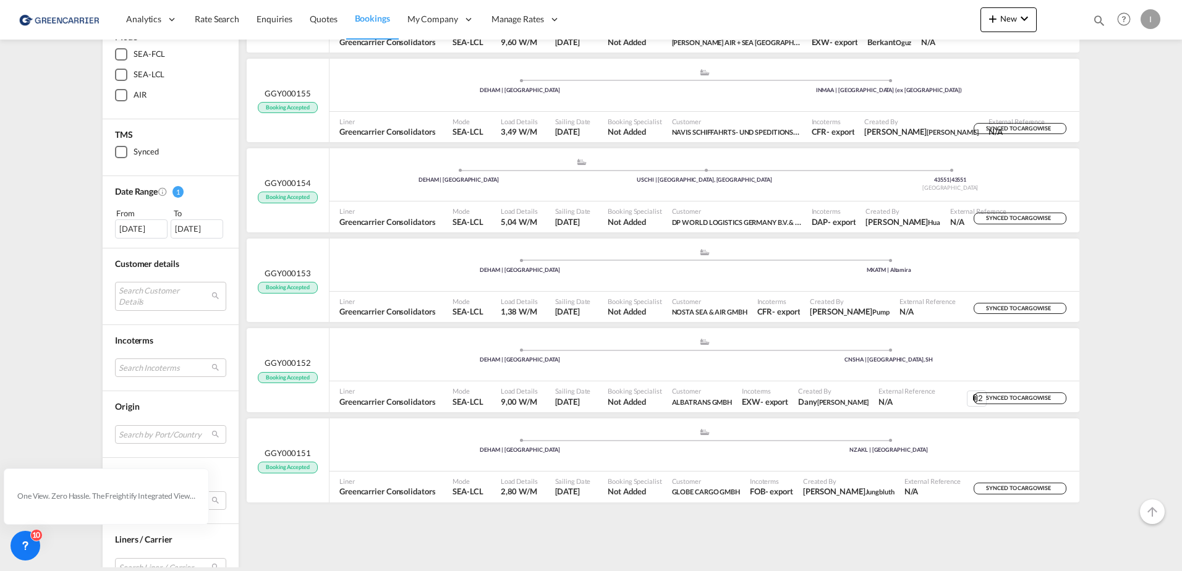
click at [127, 227] on div "[DATE]" at bounding box center [141, 228] width 53 height 19
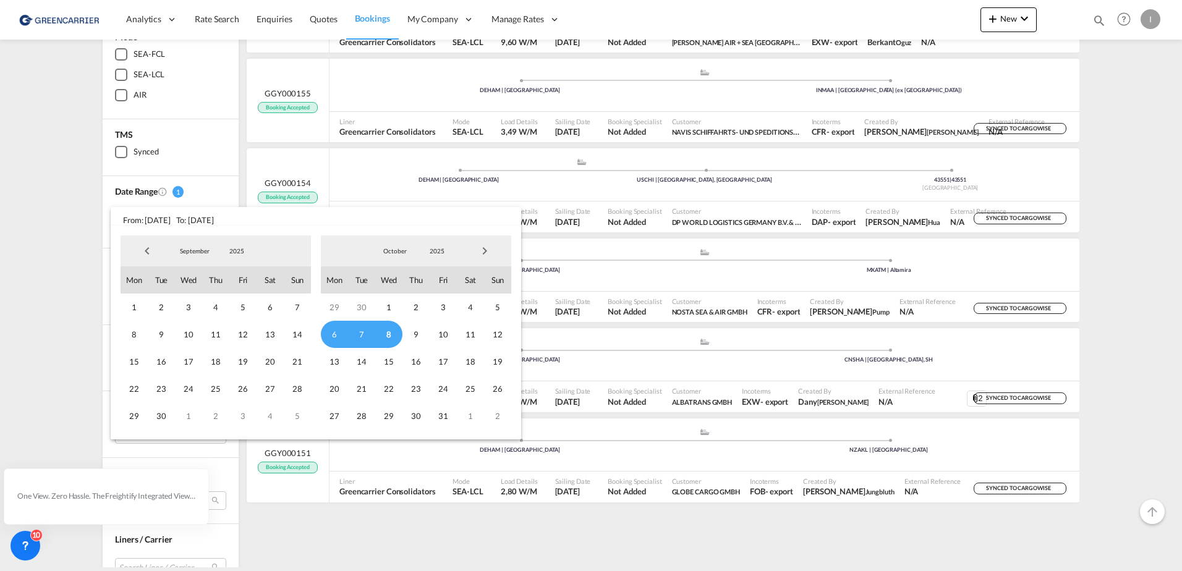
click at [338, 331] on span "6" at bounding box center [334, 334] width 27 height 27
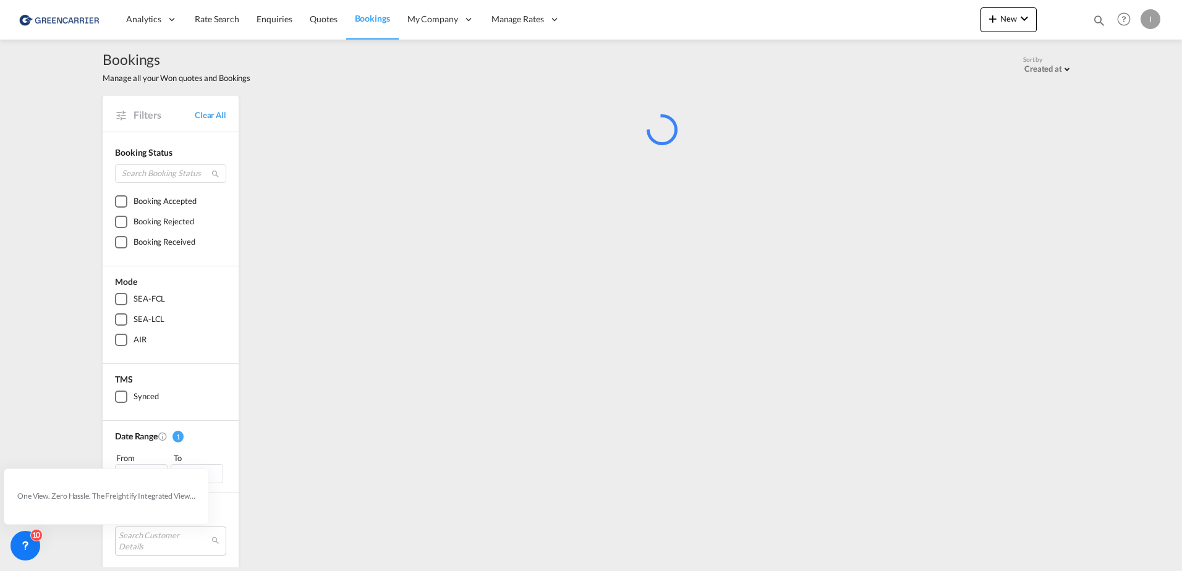
scroll to position [0, 0]
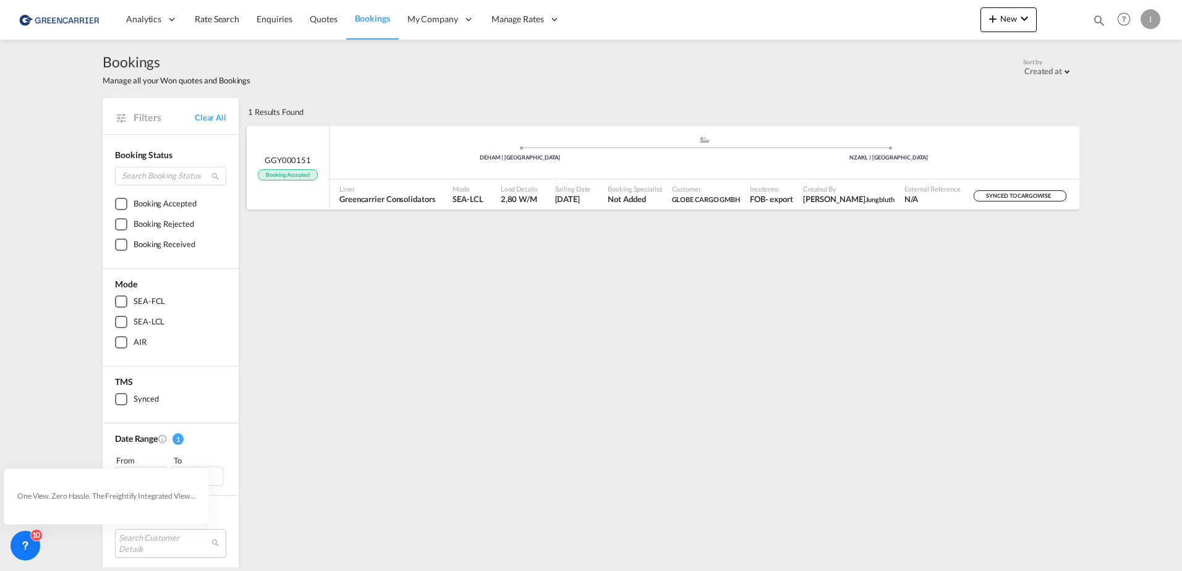
click at [1016, 196] on span "SYNCED TO CARGOWISE" at bounding box center [1019, 198] width 67 height 12
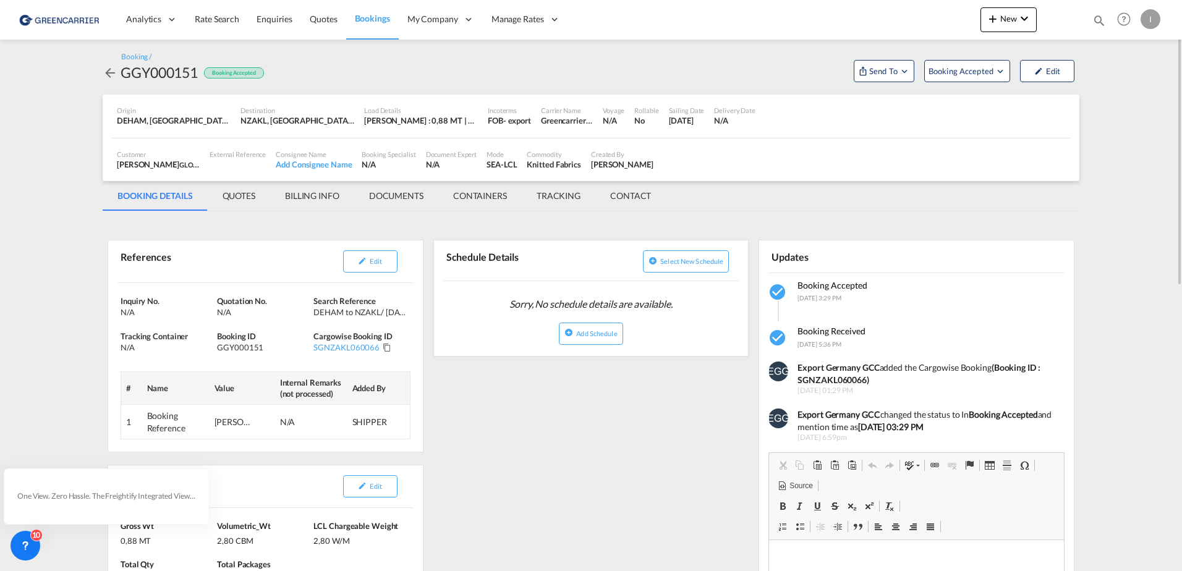
click at [104, 73] on md-icon "icon-arrow-left" at bounding box center [110, 73] width 15 height 15
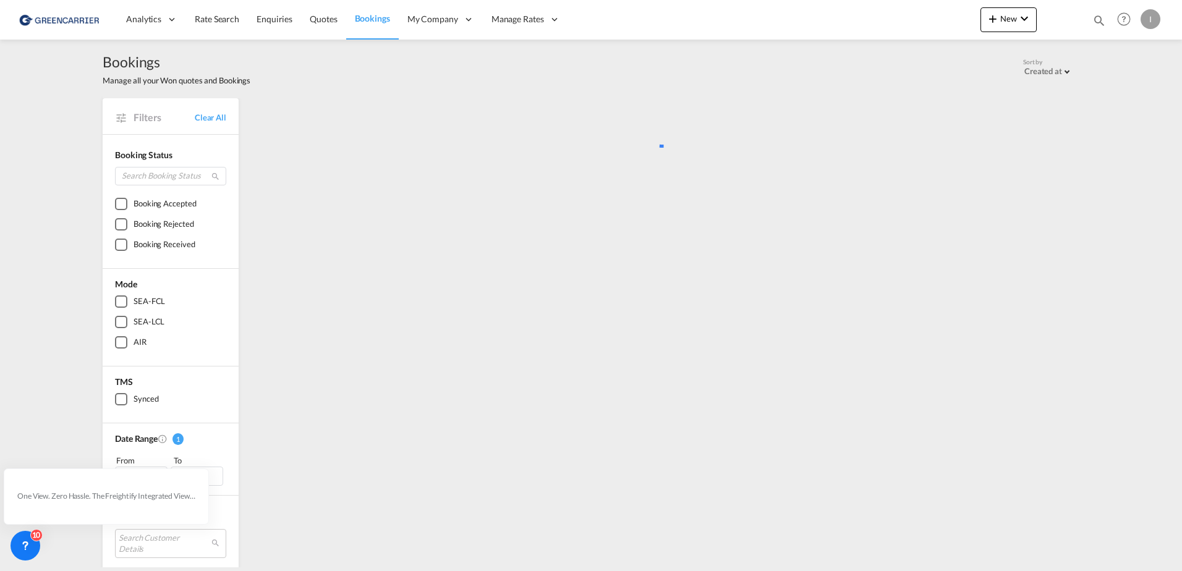
scroll to position [124, 0]
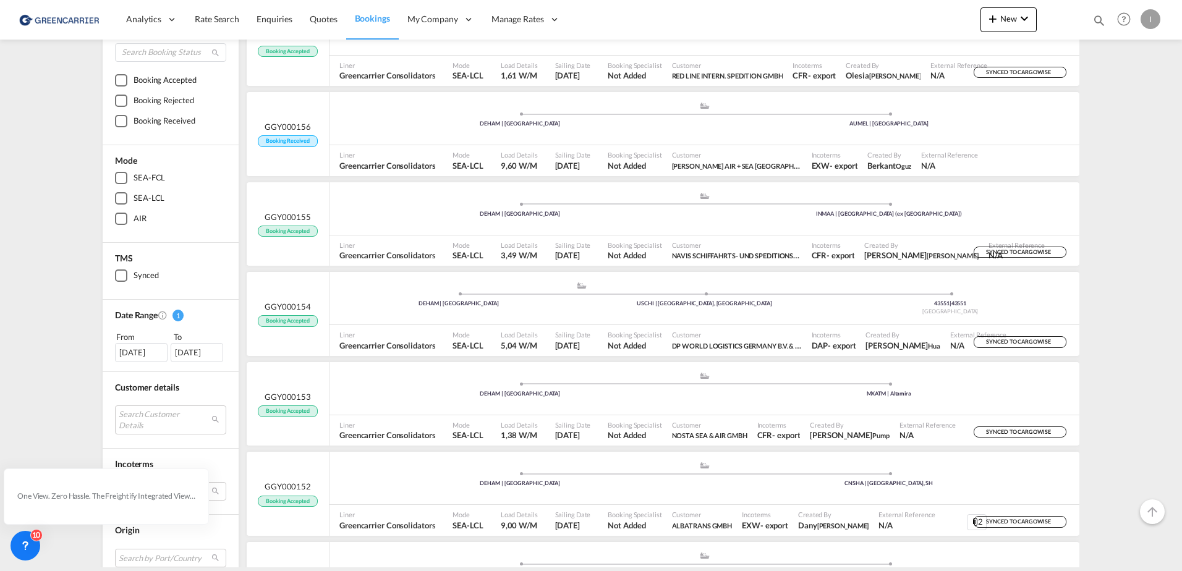
click at [129, 350] on div "[DATE]" at bounding box center [141, 352] width 53 height 19
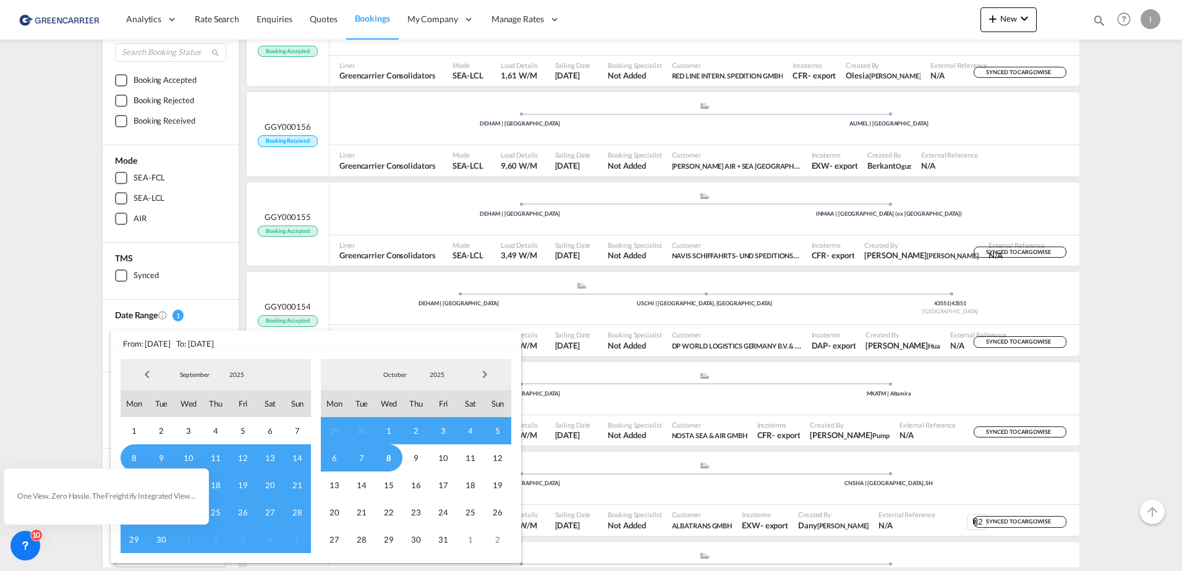
click at [329, 462] on span "6" at bounding box center [334, 458] width 27 height 27
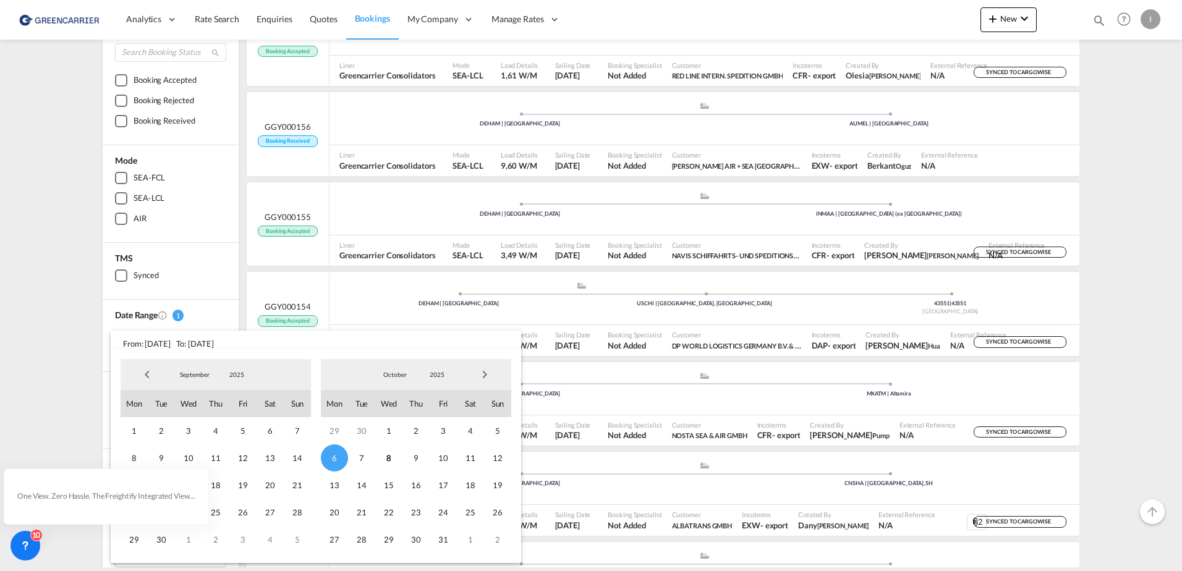
click at [335, 461] on span "6" at bounding box center [334, 458] width 27 height 27
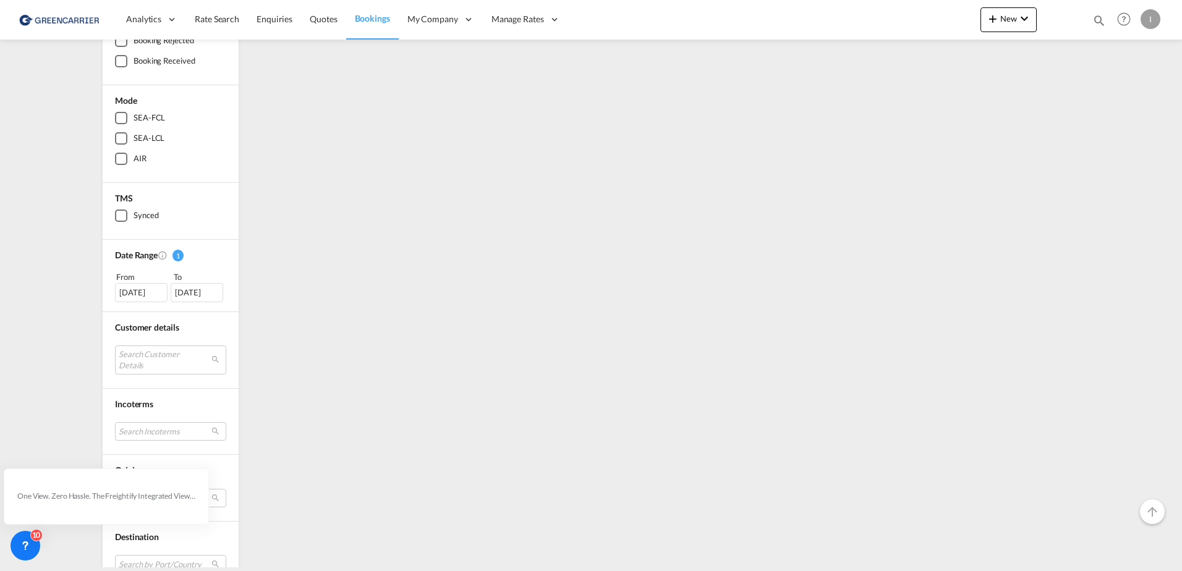
scroll to position [309, 0]
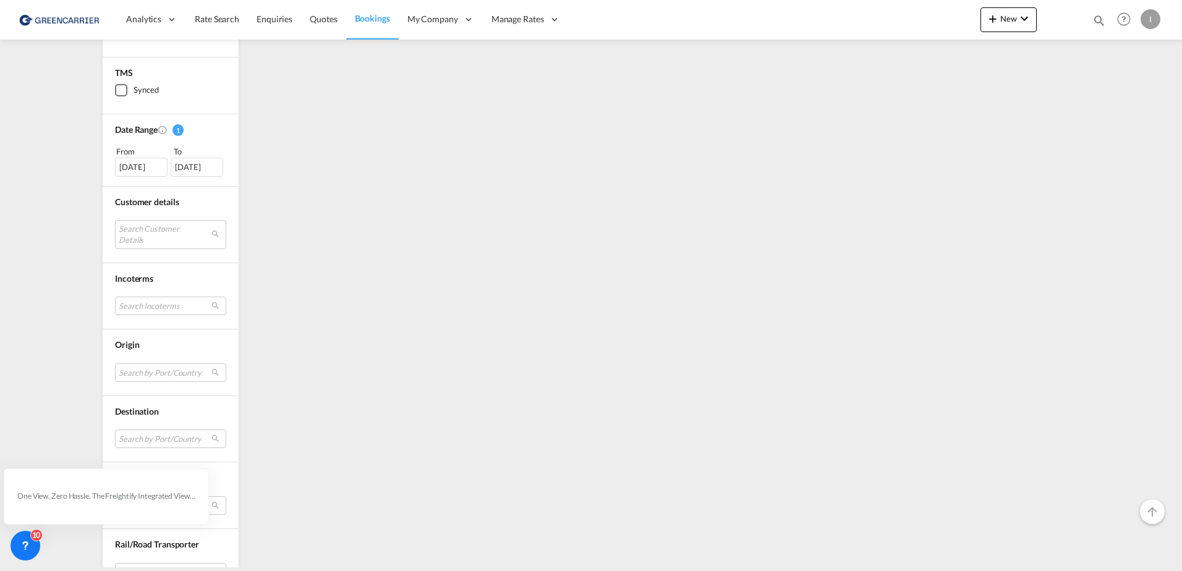
click at [148, 168] on div "[DATE]" at bounding box center [141, 167] width 53 height 19
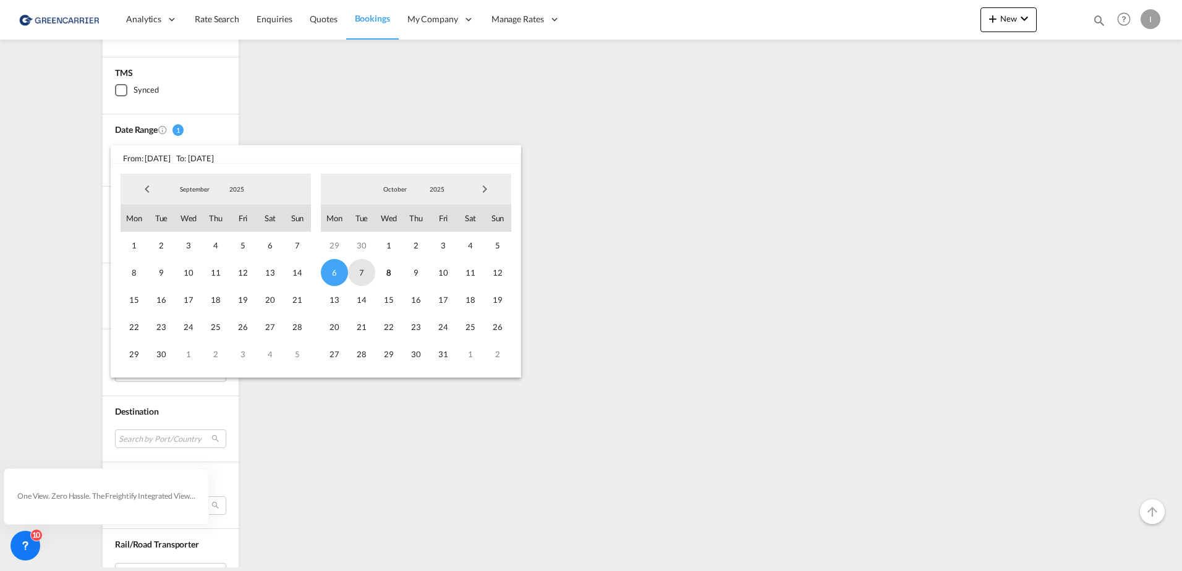
click at [364, 271] on span "7" at bounding box center [361, 272] width 27 height 27
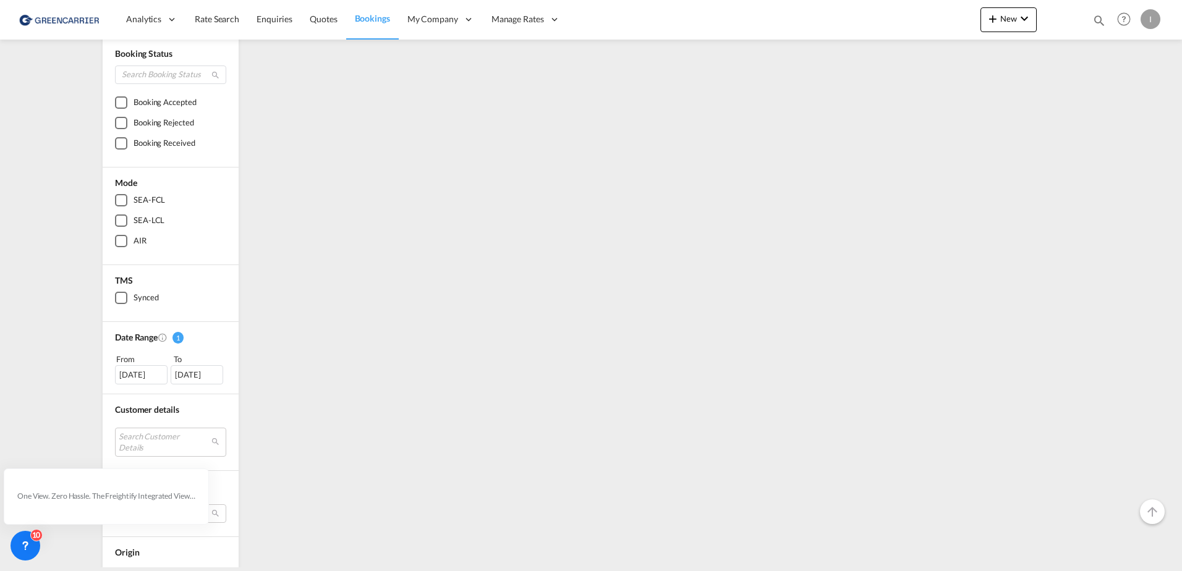
scroll to position [185, 0]
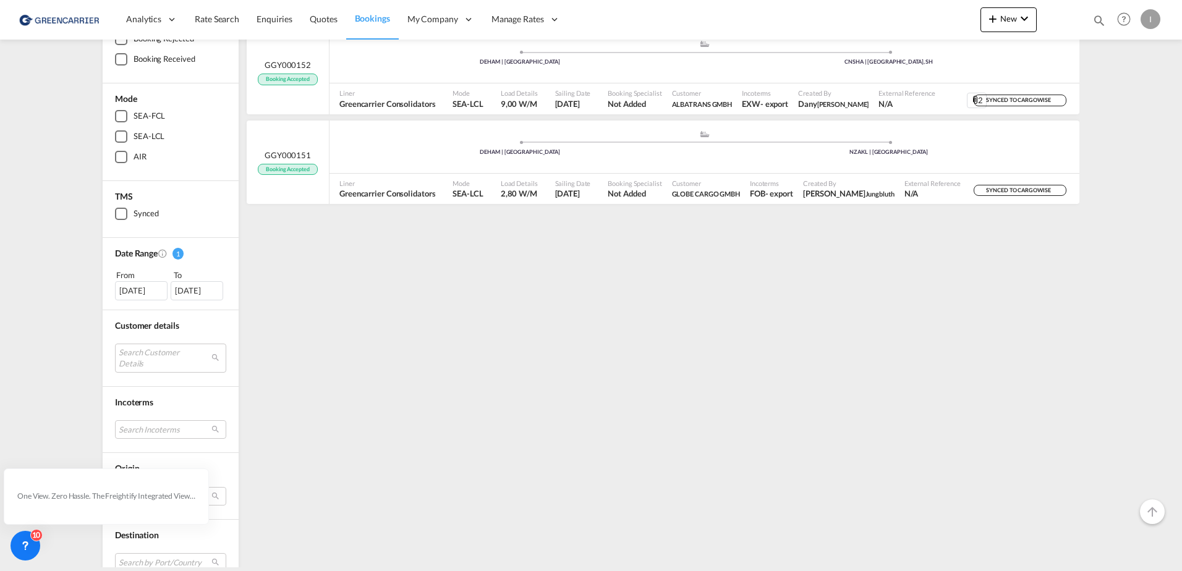
click at [128, 290] on div "[DATE]" at bounding box center [141, 290] width 53 height 19
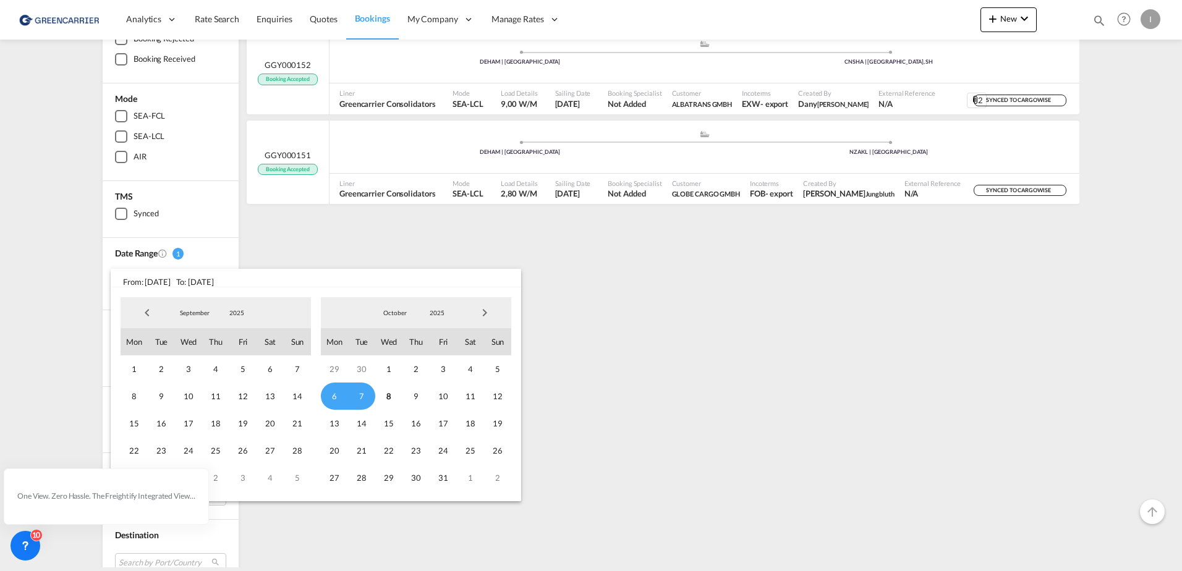
click at [356, 387] on span "7" at bounding box center [361, 396] width 27 height 27
click at [358, 388] on span "7" at bounding box center [361, 396] width 27 height 27
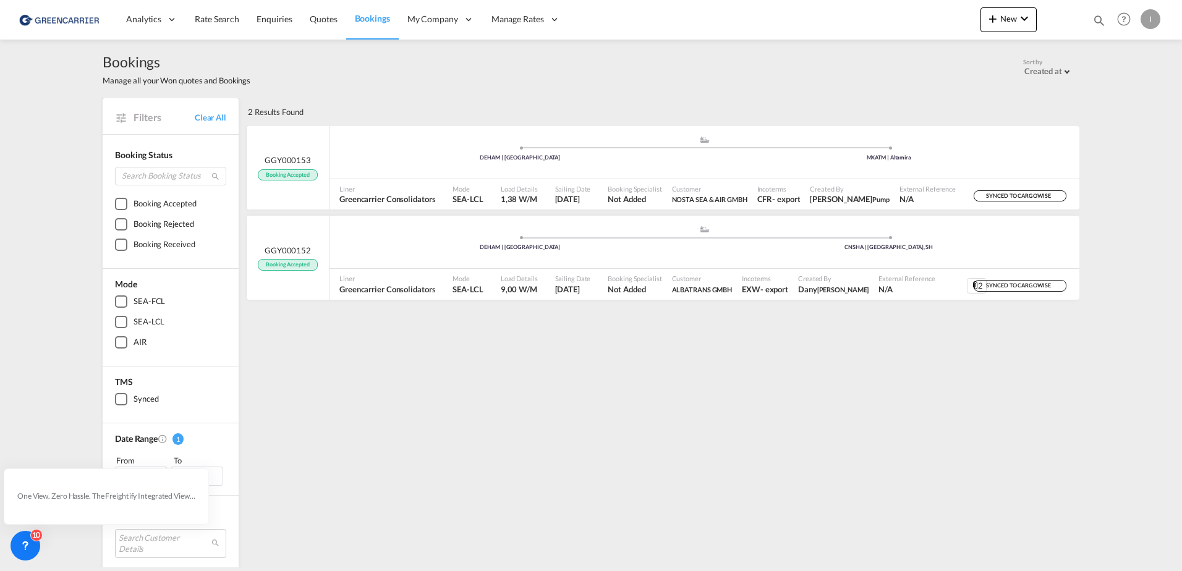
scroll to position [0, 0]
